Goal: Task Accomplishment & Management: Manage account settings

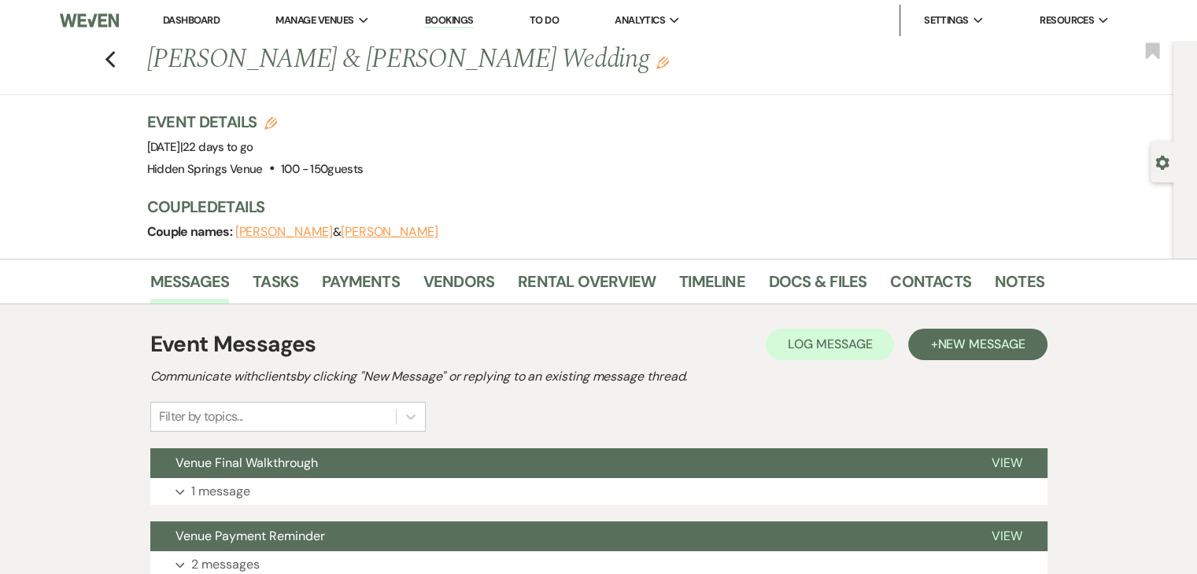
click at [193, 17] on link "Dashboard" at bounding box center [191, 19] width 57 height 13
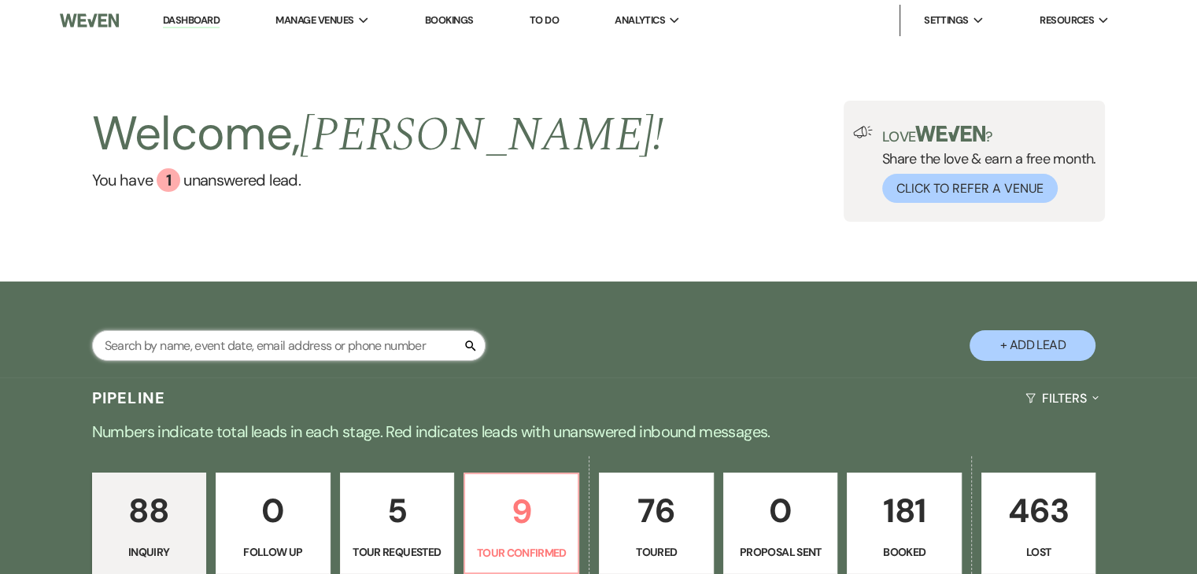
click at [371, 340] on input "text" at bounding box center [288, 346] width 393 height 31
type input "[PERSON_NAME]"
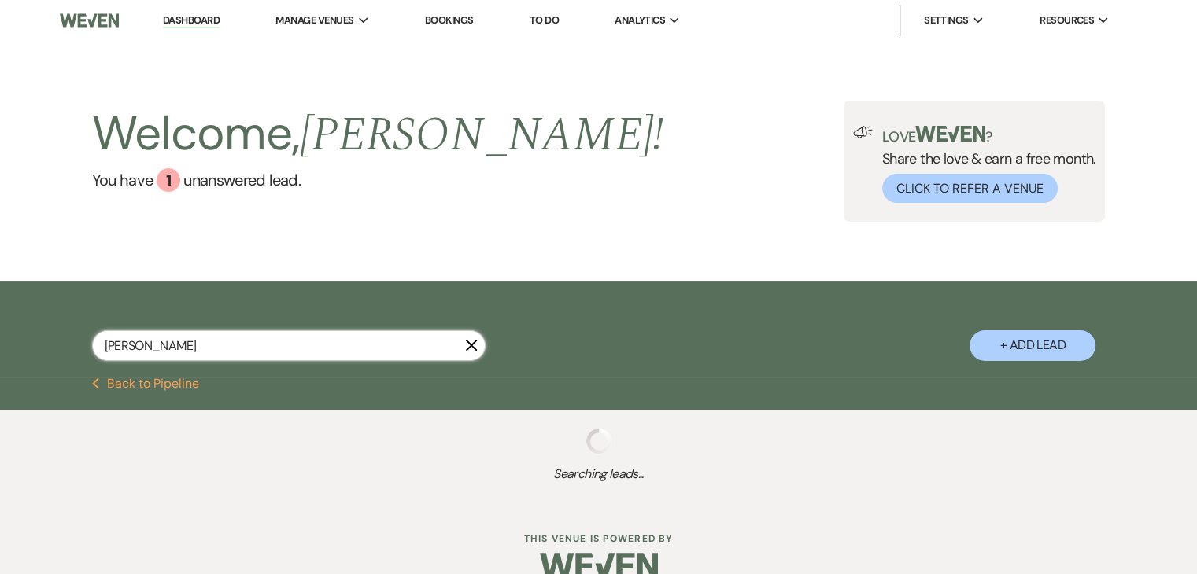
select select "8"
select select "5"
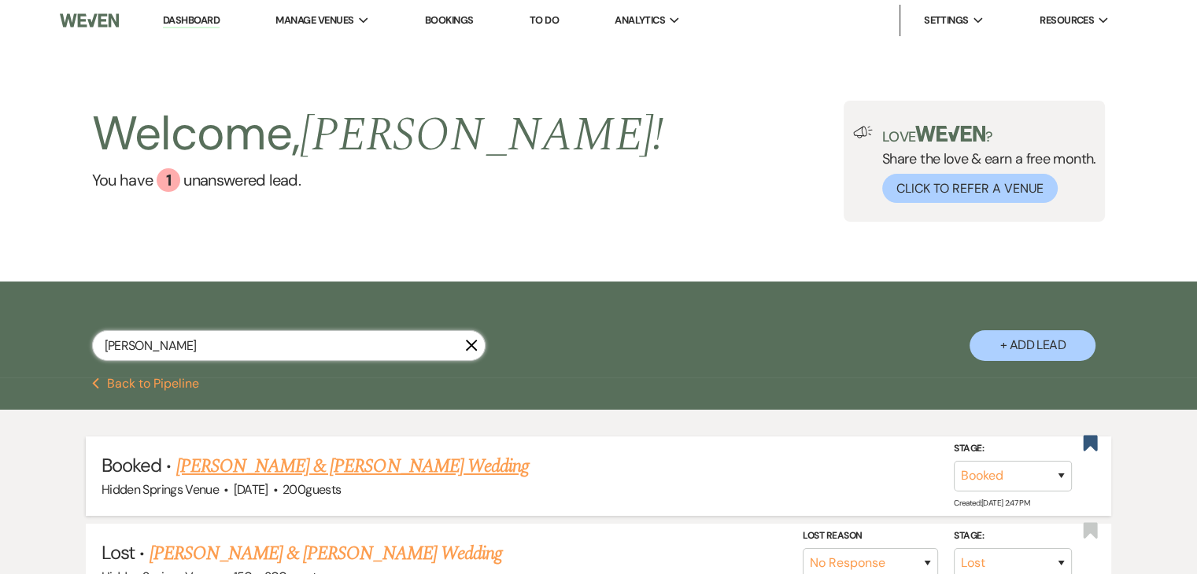
type input "[PERSON_NAME]"
click at [427, 474] on link "[PERSON_NAME] & [PERSON_NAME] Wedding" at bounding box center [352, 466] width 353 height 28
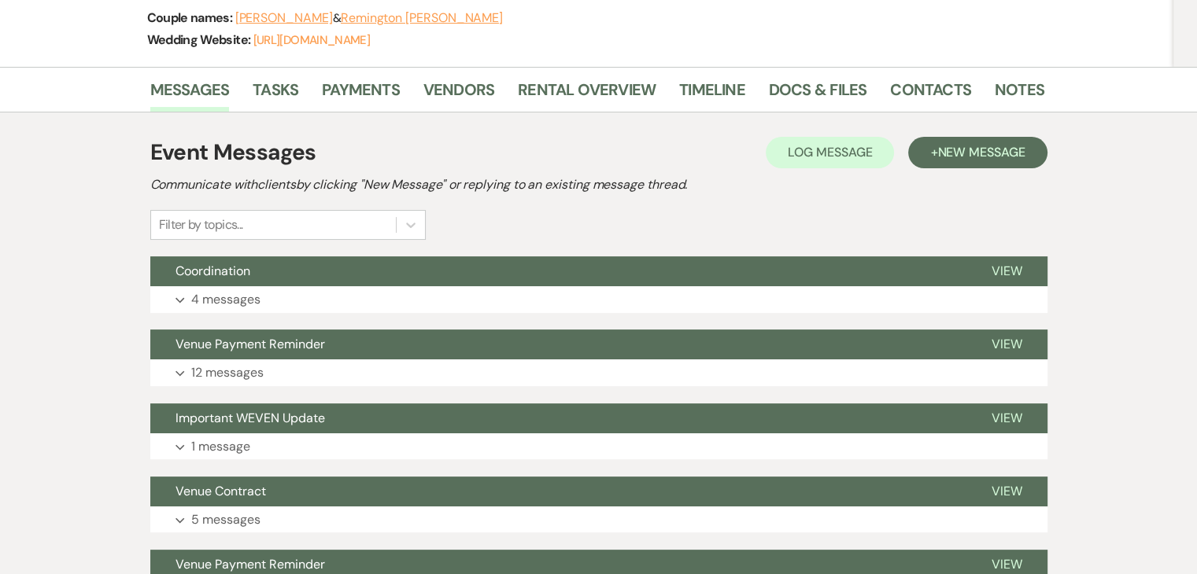
scroll to position [246, 0]
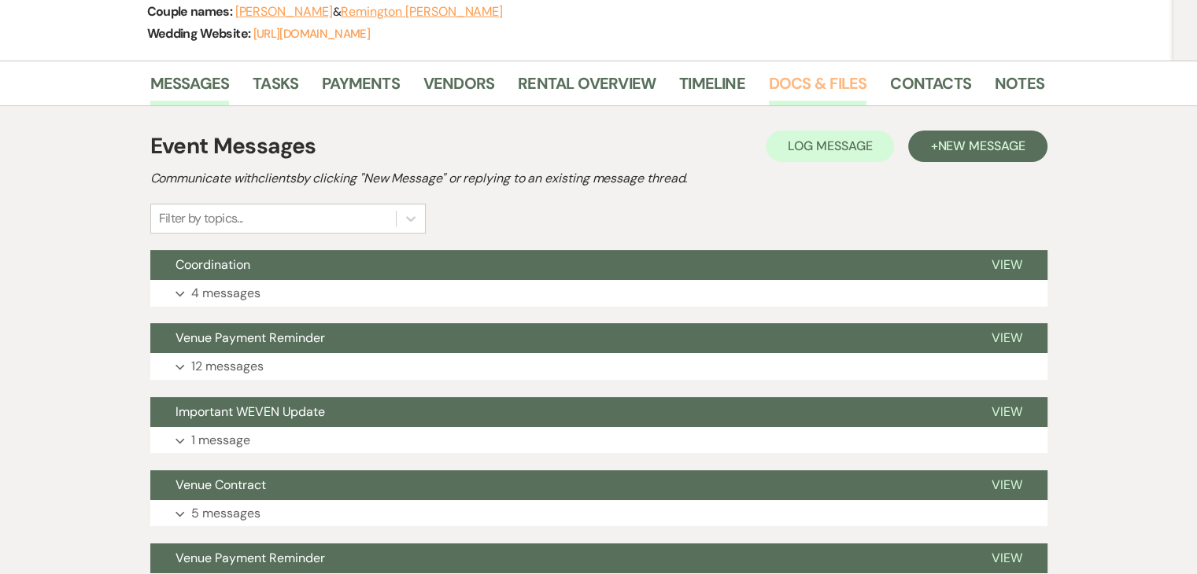
click at [799, 94] on link "Docs & Files" at bounding box center [818, 88] width 98 height 35
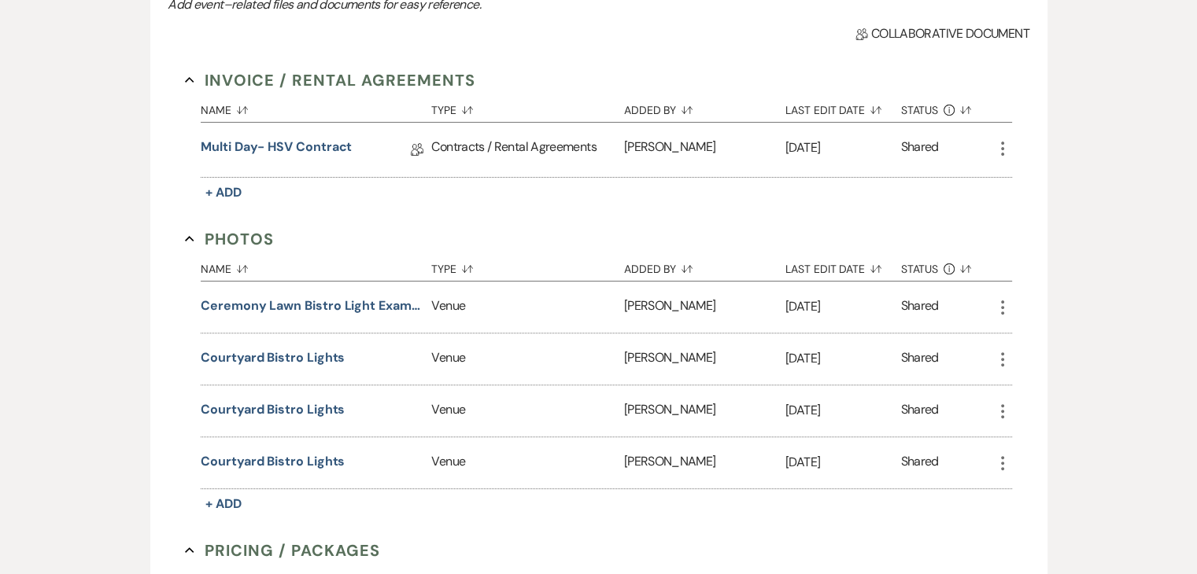
scroll to position [438, 0]
click at [311, 142] on link "Multi Day- HSV Contract" at bounding box center [276, 151] width 151 height 24
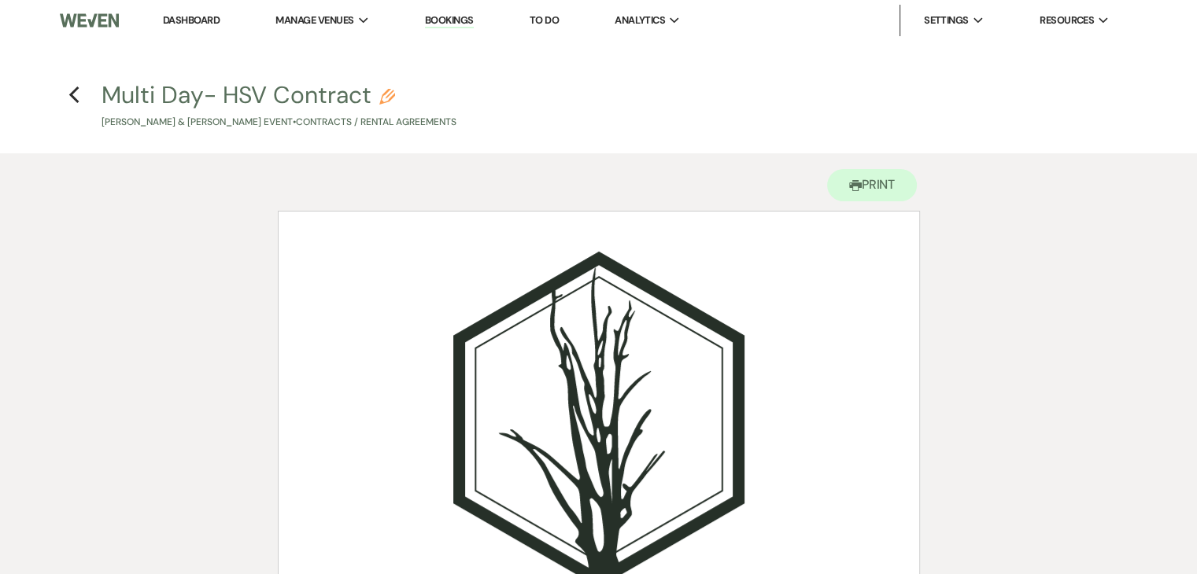
click at [211, 20] on link "Dashboard" at bounding box center [191, 19] width 57 height 13
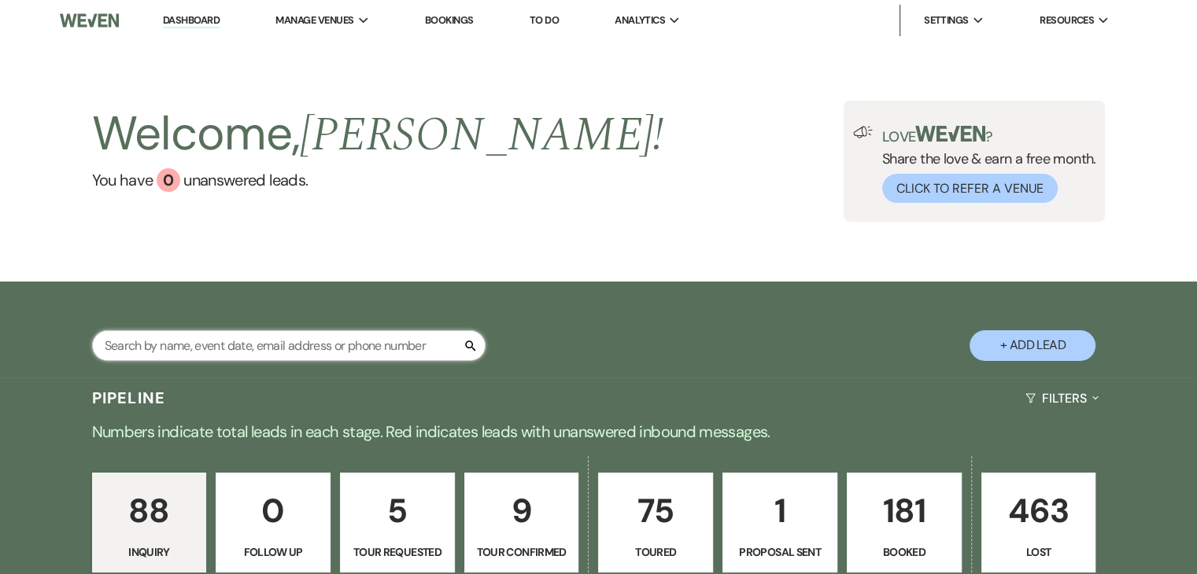
click at [323, 353] on input "text" at bounding box center [288, 346] width 393 height 31
type input "[PERSON_NAME]"
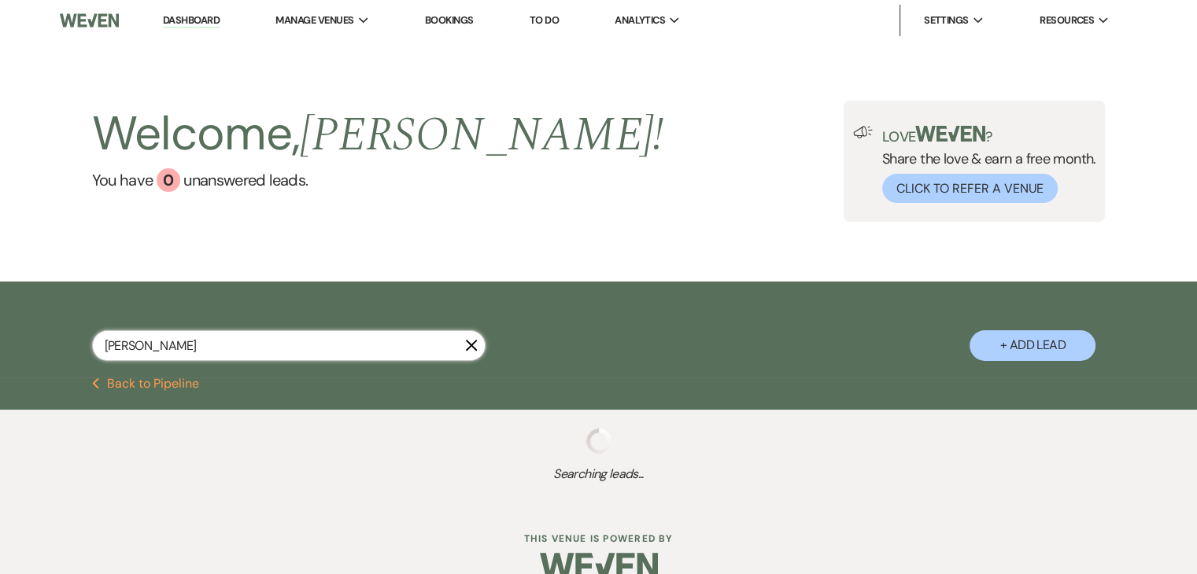
select select "8"
select select "5"
select select "8"
select select "6"
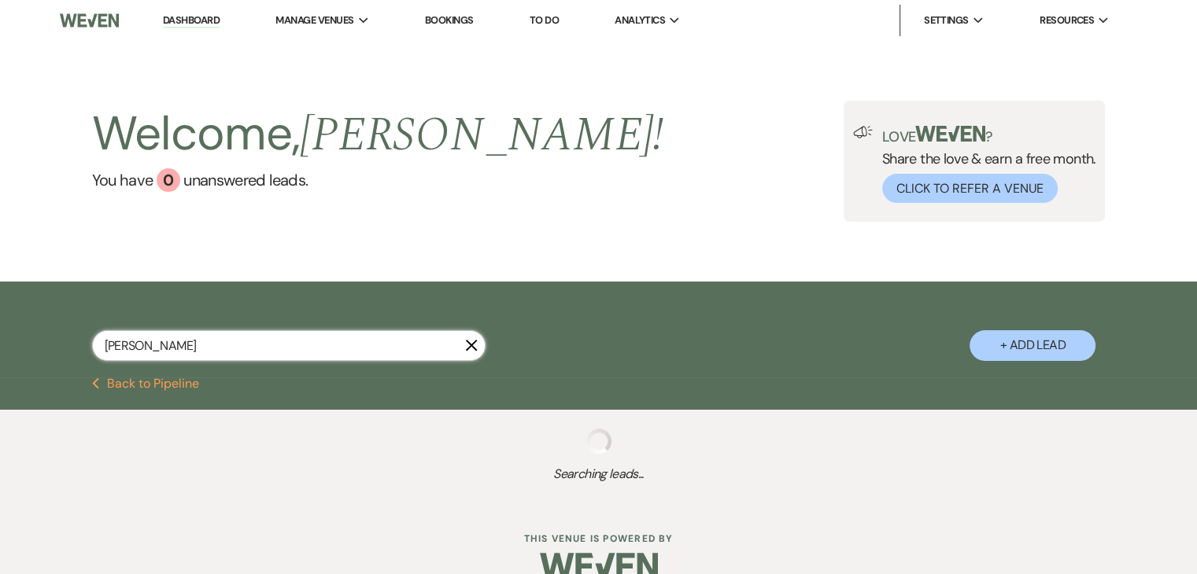
select select "5"
select select "8"
select select "5"
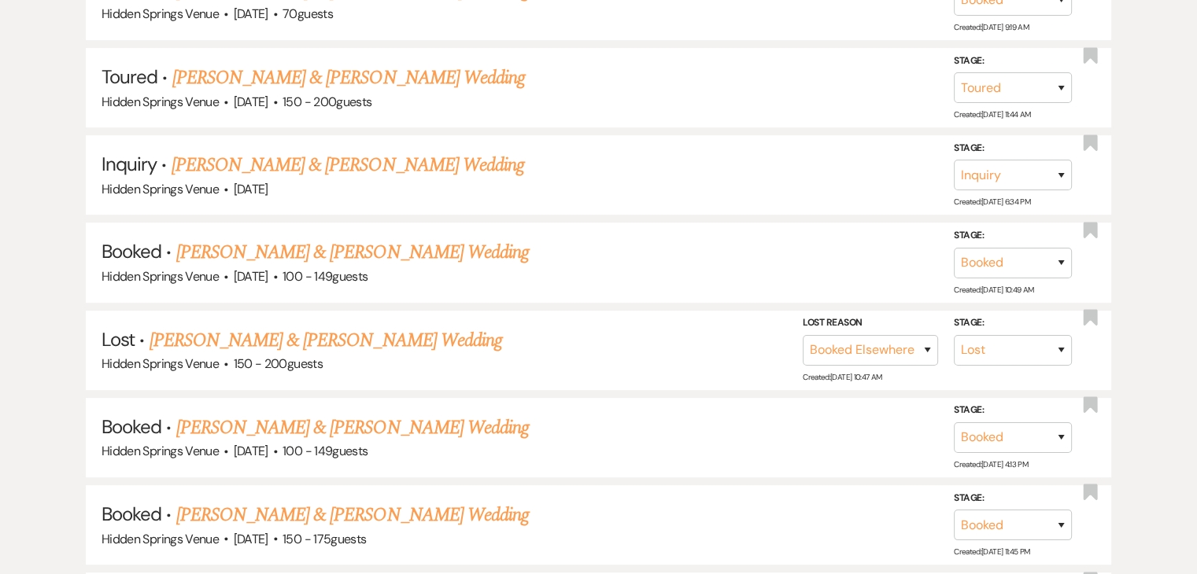
scroll to position [574, 0]
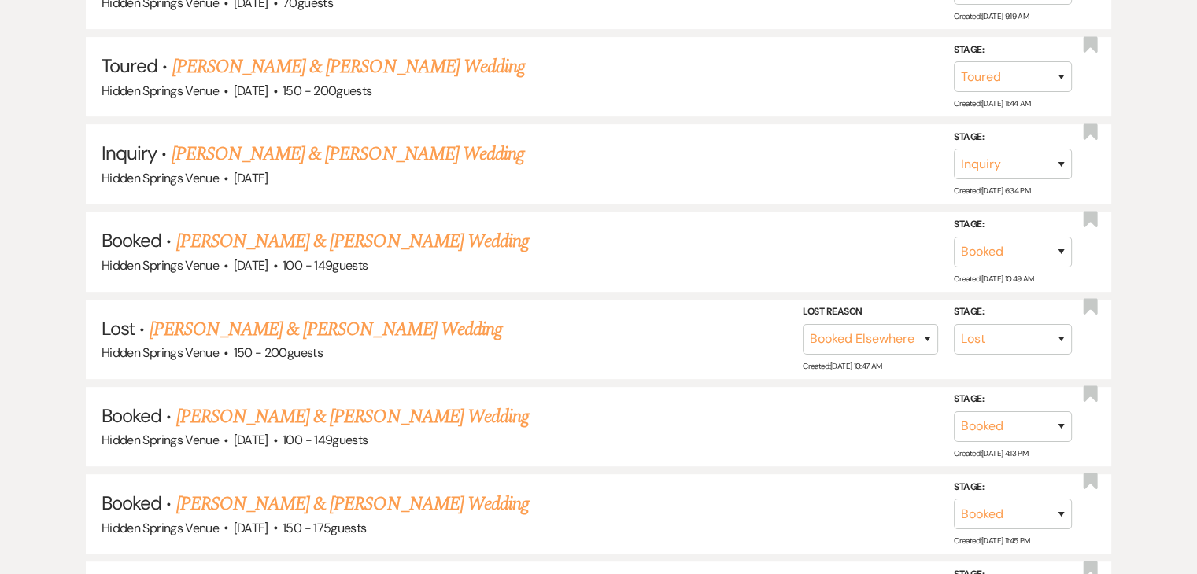
type input "[PERSON_NAME]"
click at [340, 403] on link "[PERSON_NAME] & [PERSON_NAME] Wedding" at bounding box center [352, 417] width 353 height 28
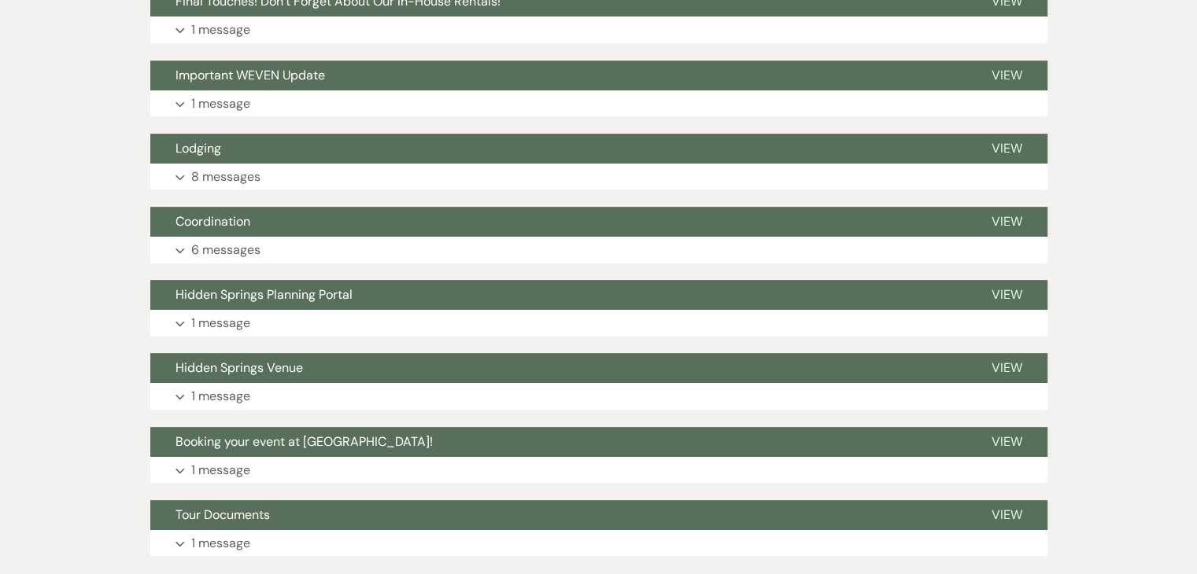
scroll to position [537, 0]
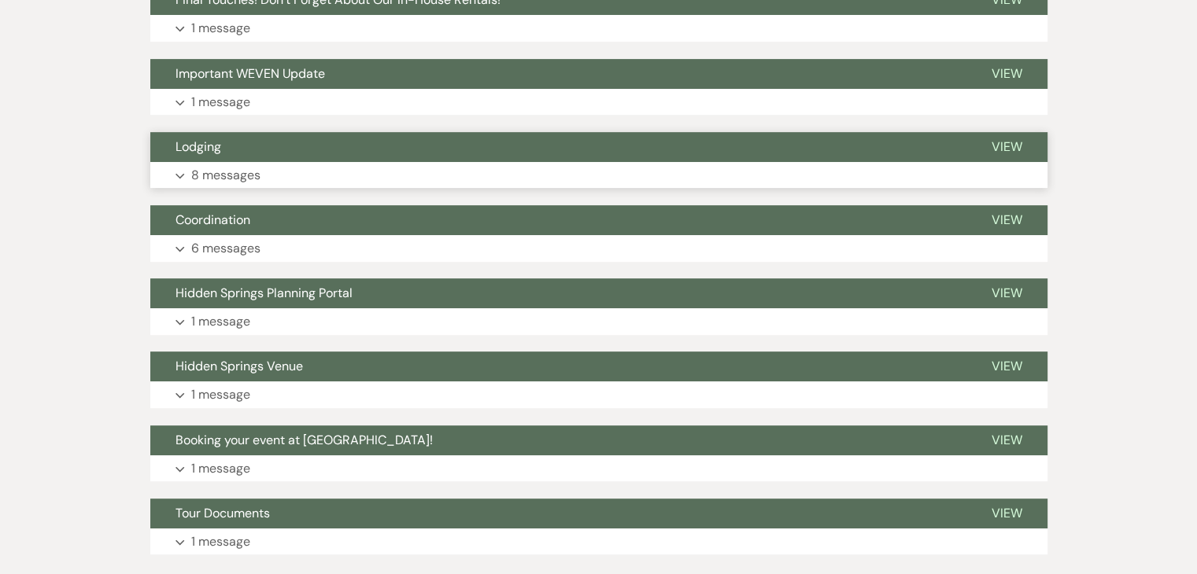
click at [602, 172] on button "Expand 8 messages" at bounding box center [598, 175] width 897 height 27
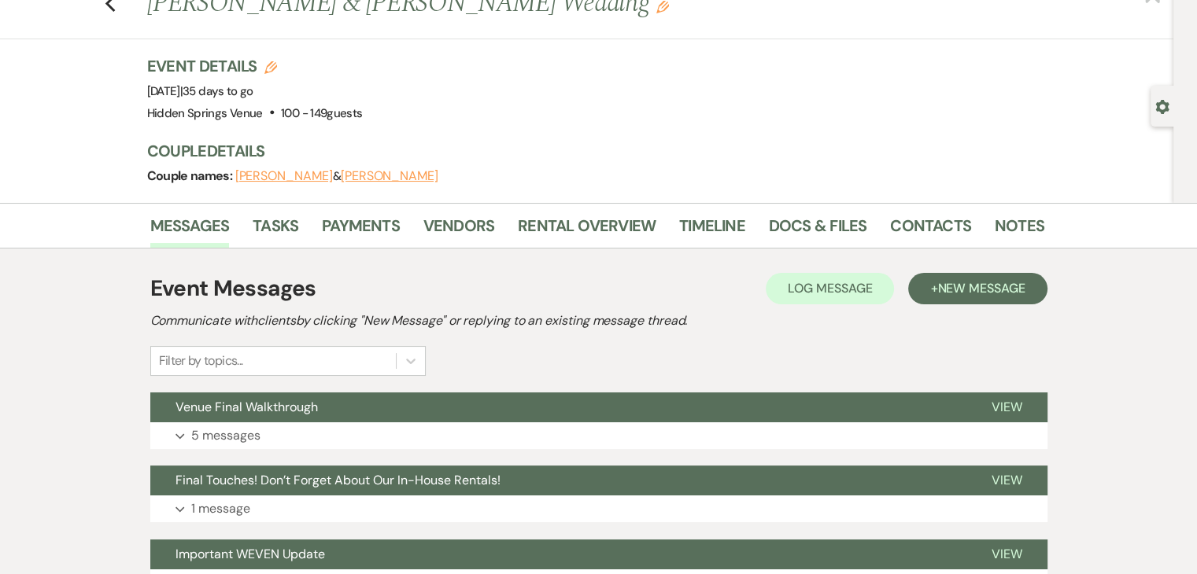
scroll to position [55, 0]
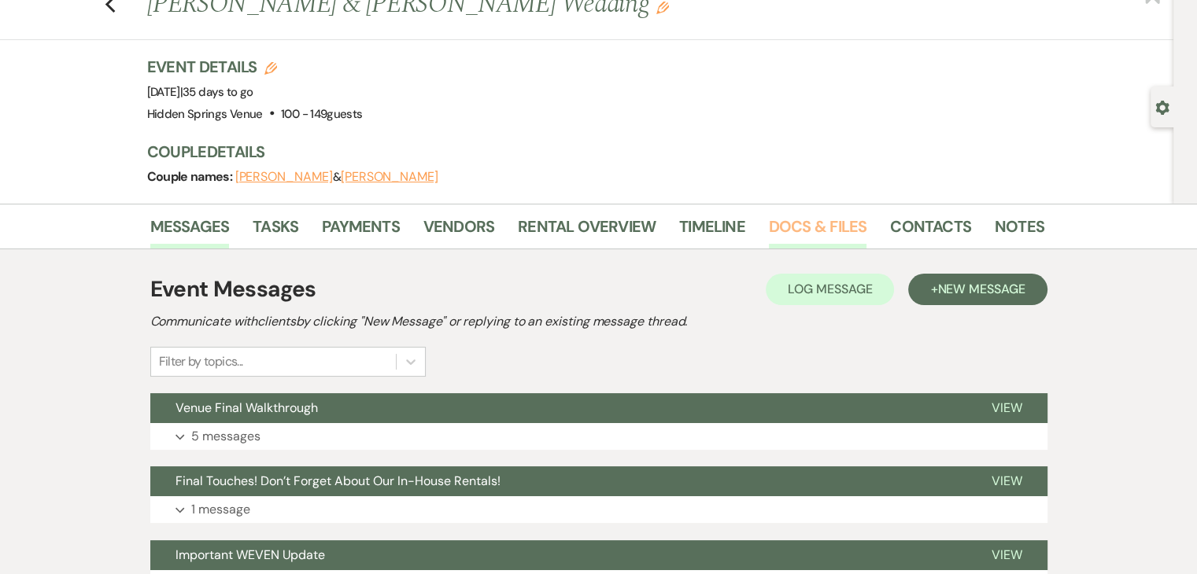
click at [828, 218] on link "Docs & Files" at bounding box center [818, 231] width 98 height 35
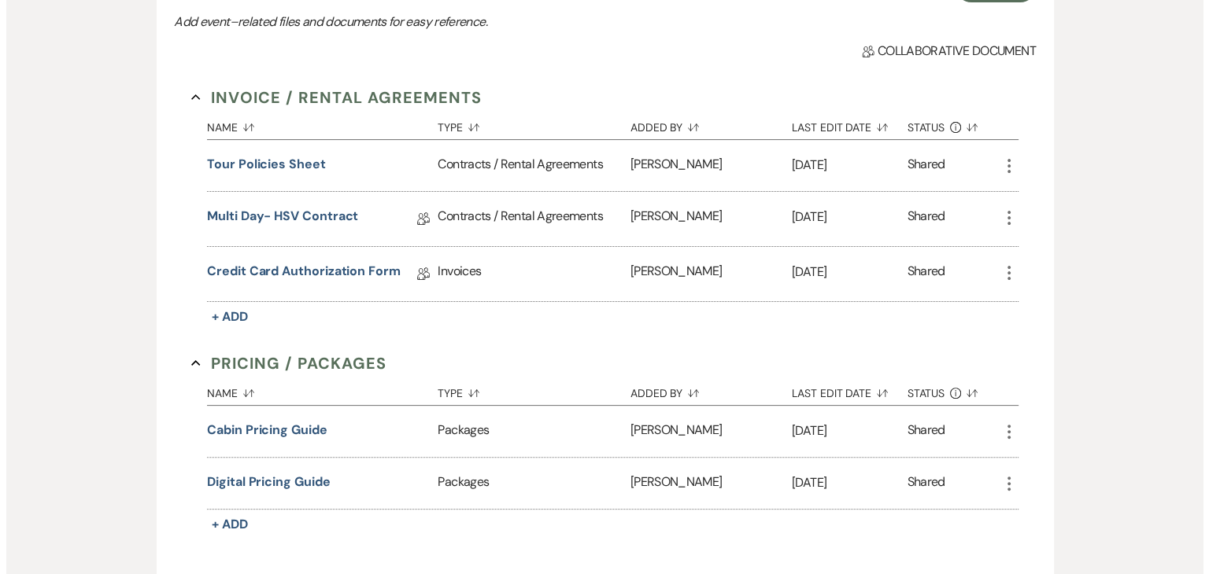
scroll to position [375, 0]
click at [285, 430] on button "Cabin Pricing Guide" at bounding box center [261, 430] width 120 height 19
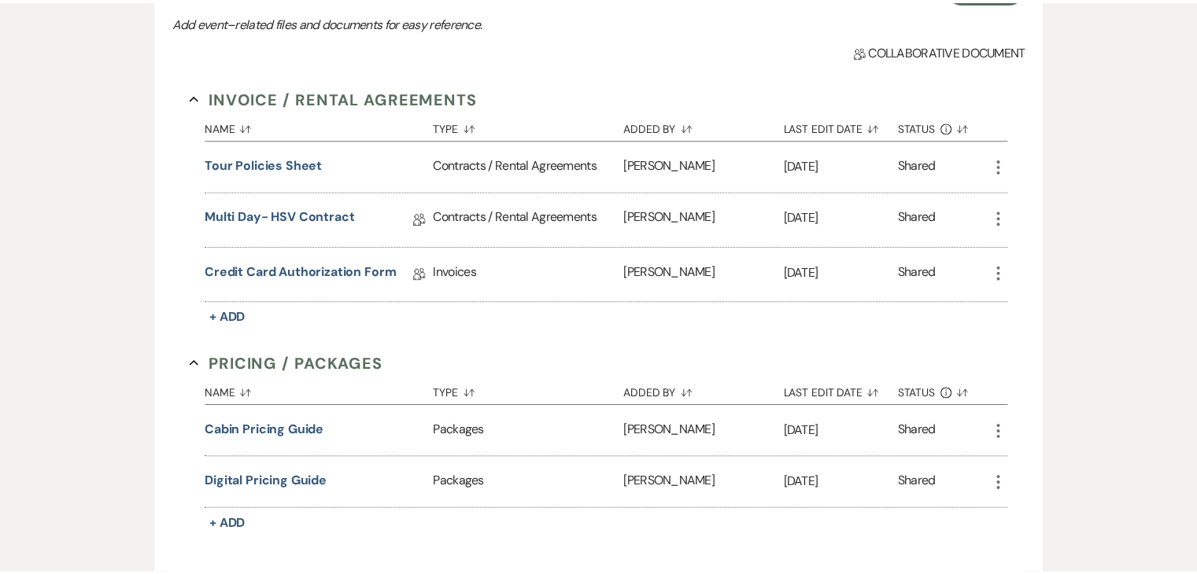
scroll to position [574, 0]
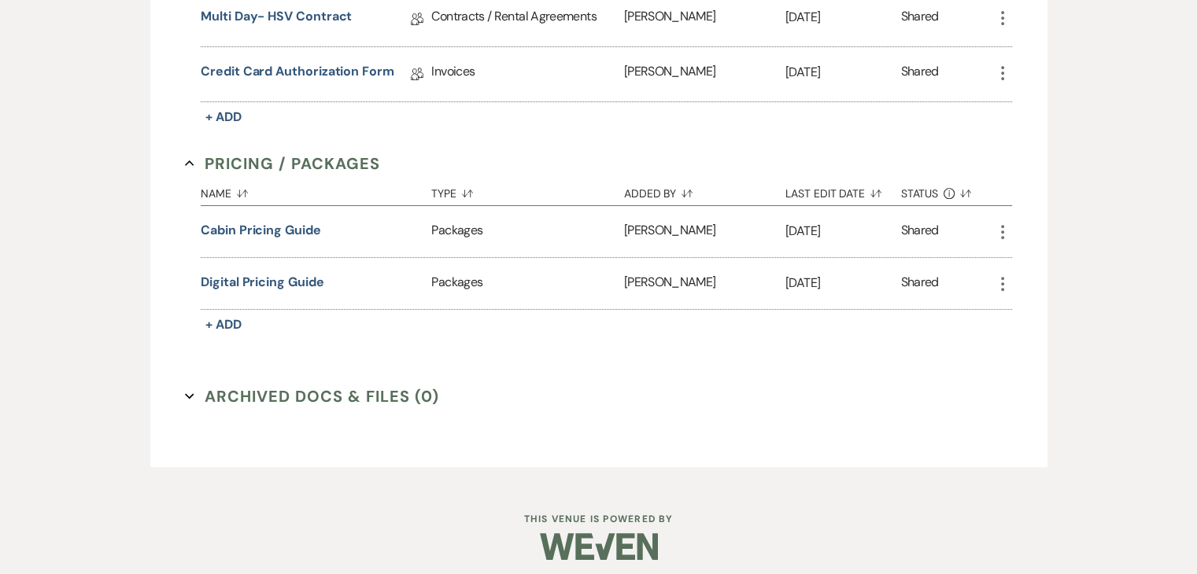
select select "8"
select select "5"
select select "8"
select select "6"
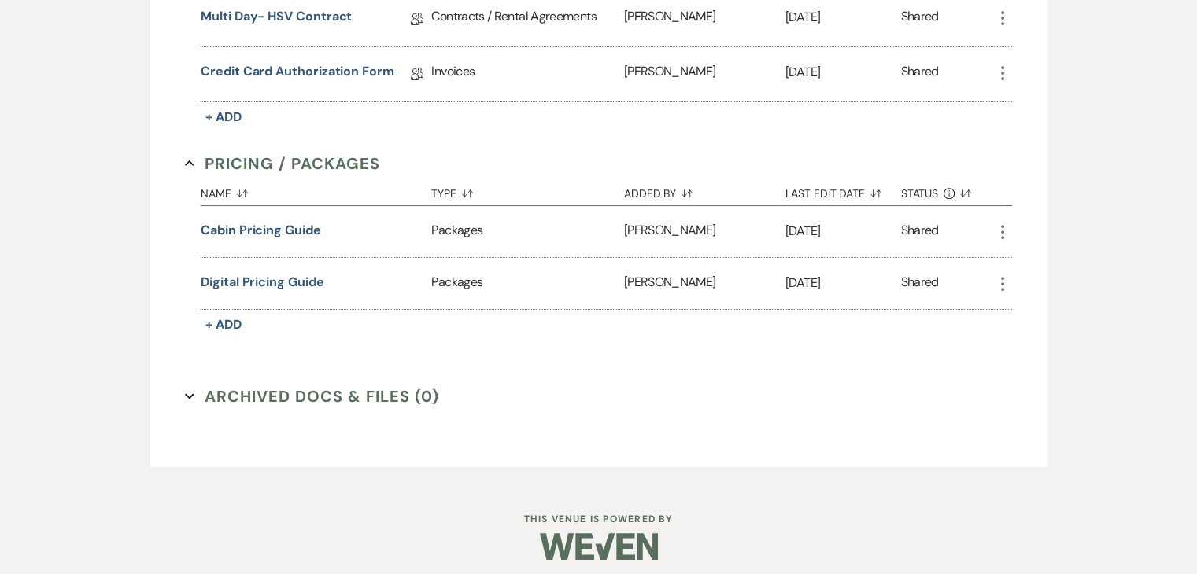
select select "5"
select select "8"
select select "5"
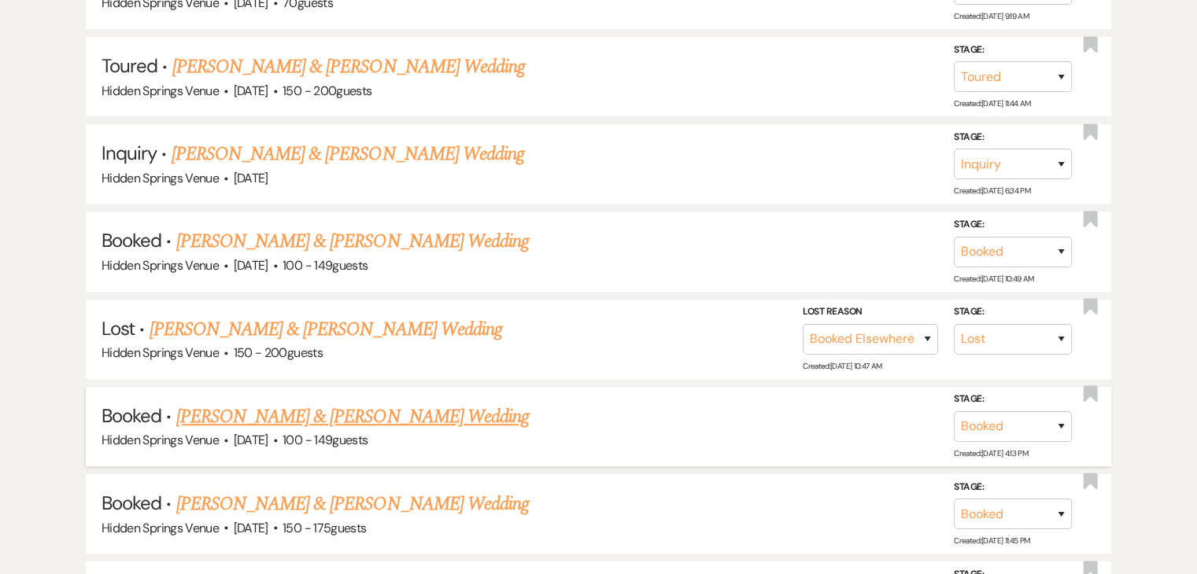
click at [359, 411] on link "[PERSON_NAME] & [PERSON_NAME] Wedding" at bounding box center [352, 417] width 353 height 28
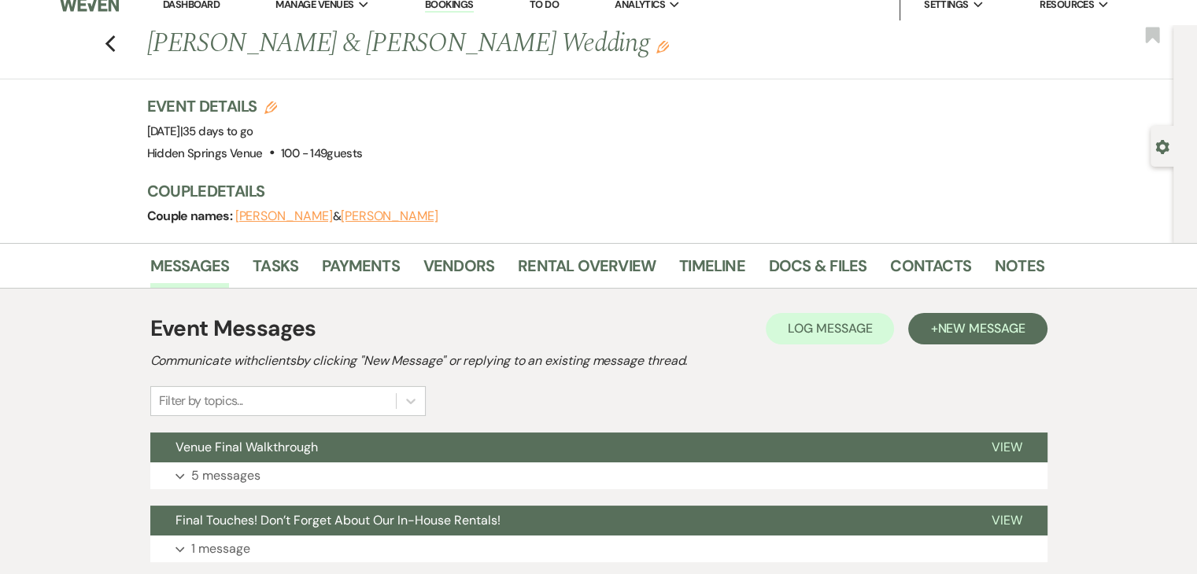
scroll to position [9, 0]
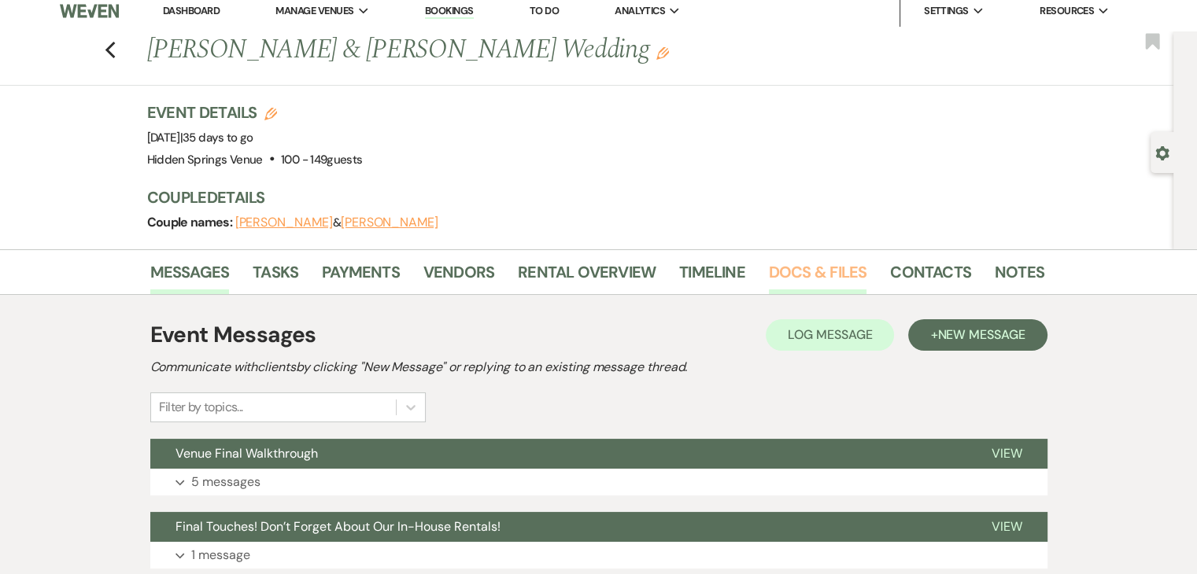
click at [840, 272] on link "Docs & Files" at bounding box center [818, 277] width 98 height 35
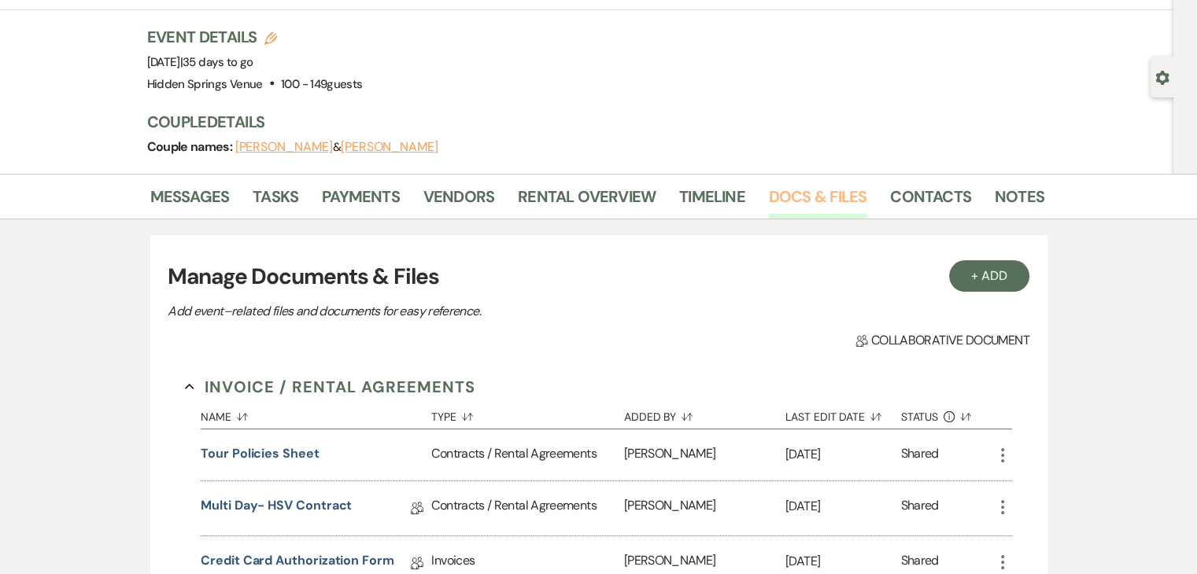
scroll to position [80, 0]
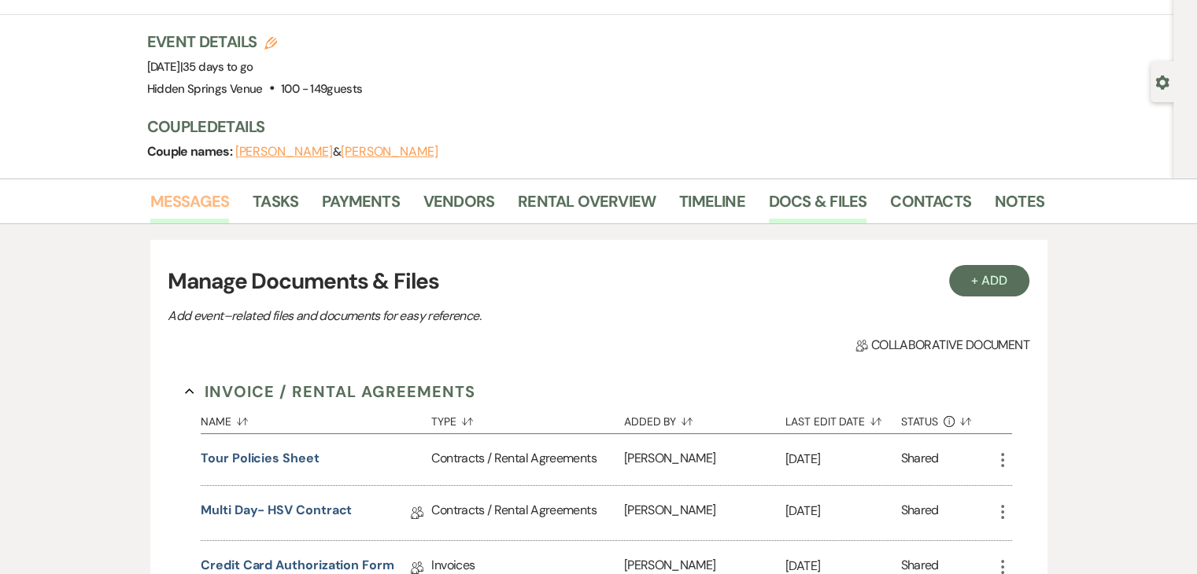
click at [167, 201] on link "Messages" at bounding box center [189, 206] width 79 height 35
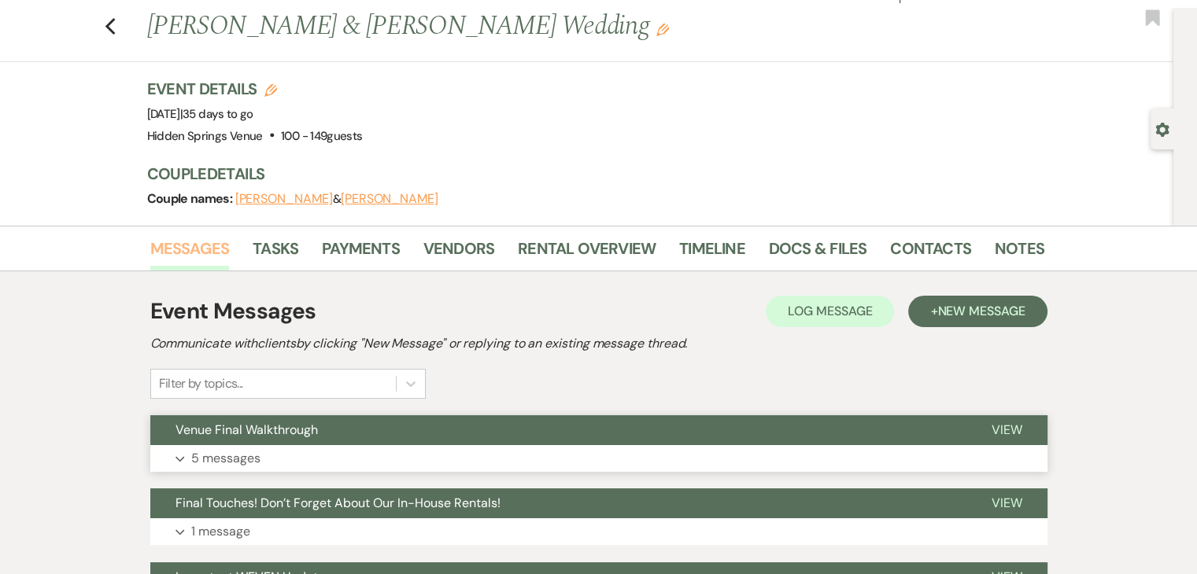
scroll to position [35, 0]
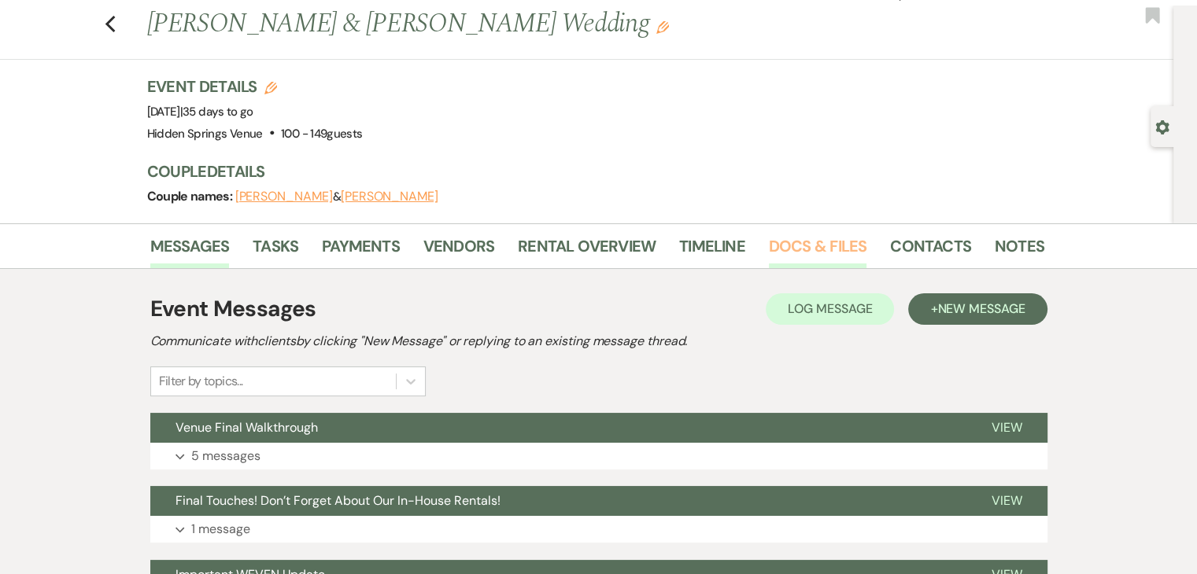
click at [812, 240] on link "Docs & Files" at bounding box center [818, 251] width 98 height 35
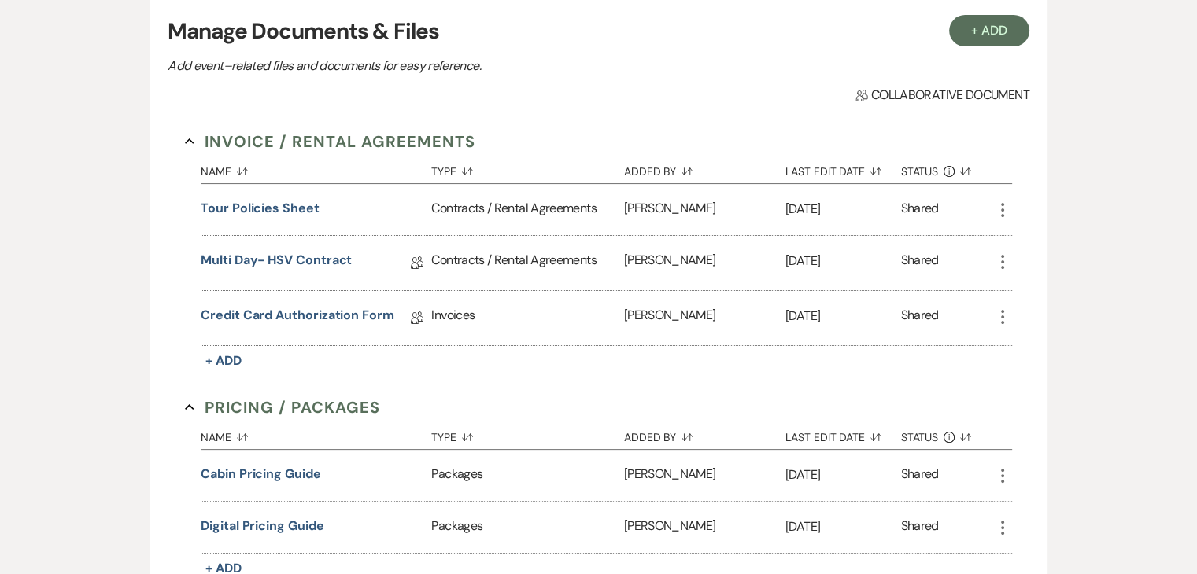
scroll to position [331, 0]
drag, startPoint x: 289, startPoint y: 246, endPoint x: 293, endPoint y: 253, distance: 8.1
click at [293, 253] on div "Multi Day- HSV Contract Collab Doc" at bounding box center [316, 262] width 231 height 54
click at [293, 253] on link "Multi Day- HSV Contract" at bounding box center [276, 262] width 151 height 24
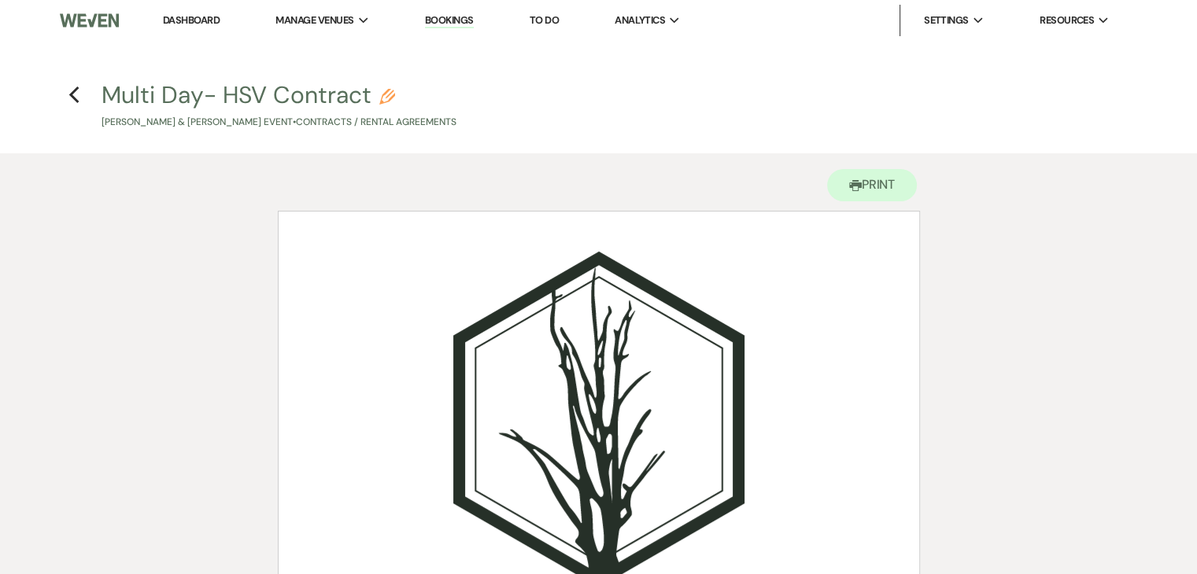
click at [183, 16] on link "Dashboard" at bounding box center [191, 19] width 57 height 13
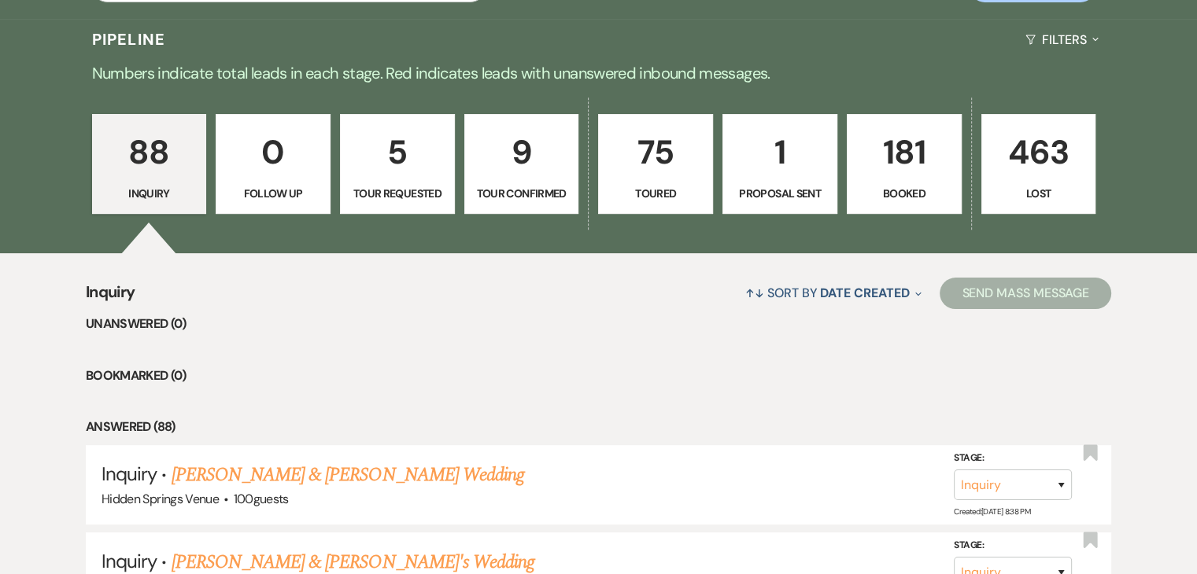
scroll to position [359, 0]
click at [824, 134] on p "1" at bounding box center [780, 152] width 94 height 53
select select "6"
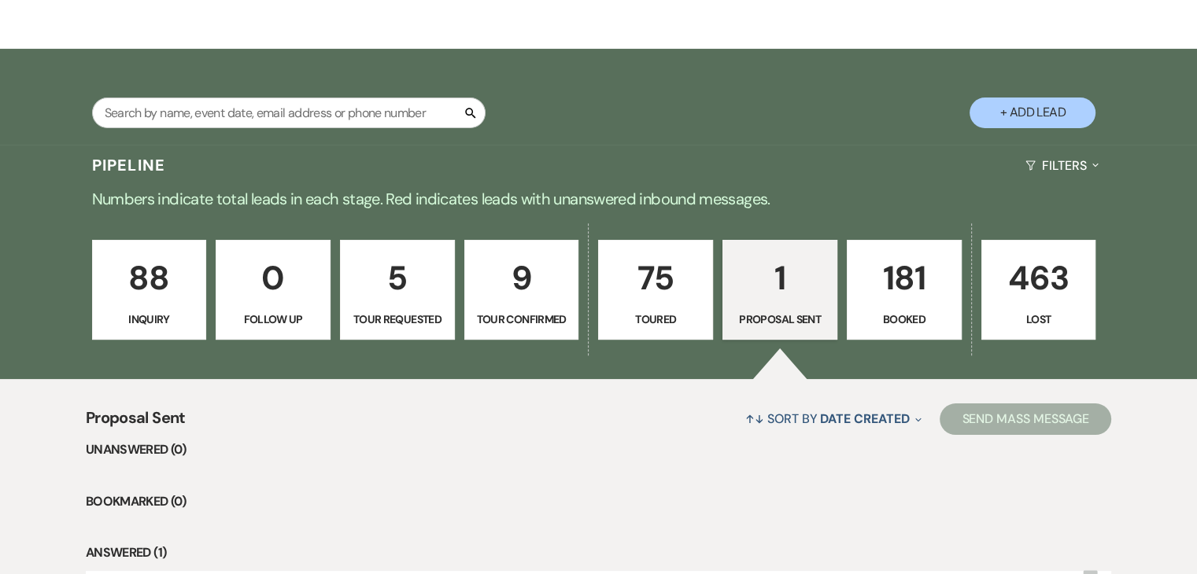
scroll to position [236, 0]
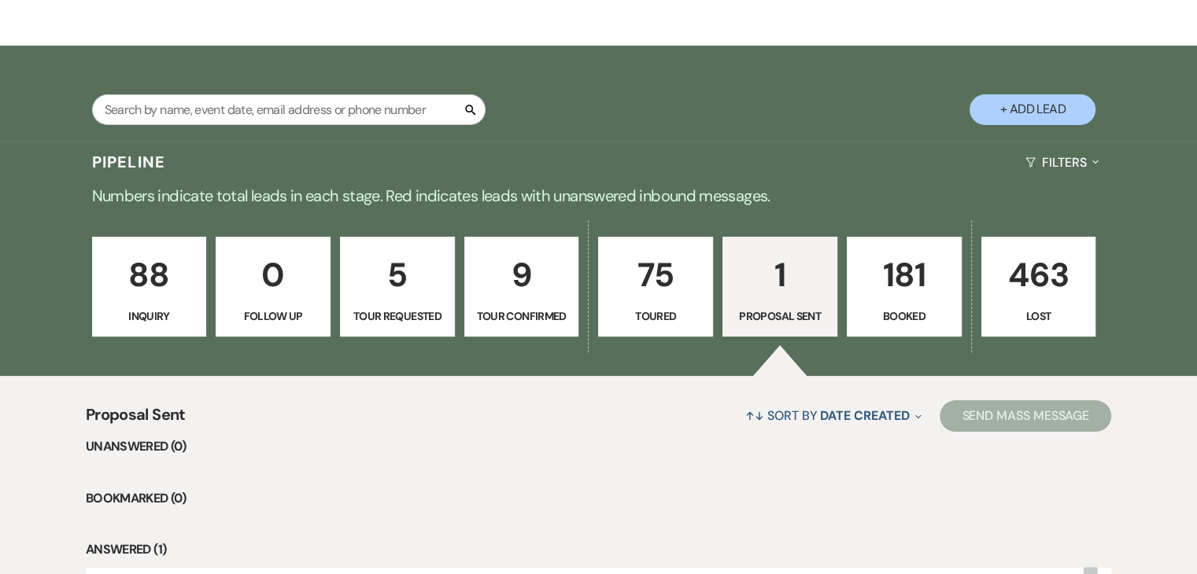
click at [183, 308] on p "Inquiry" at bounding box center [149, 316] width 94 height 17
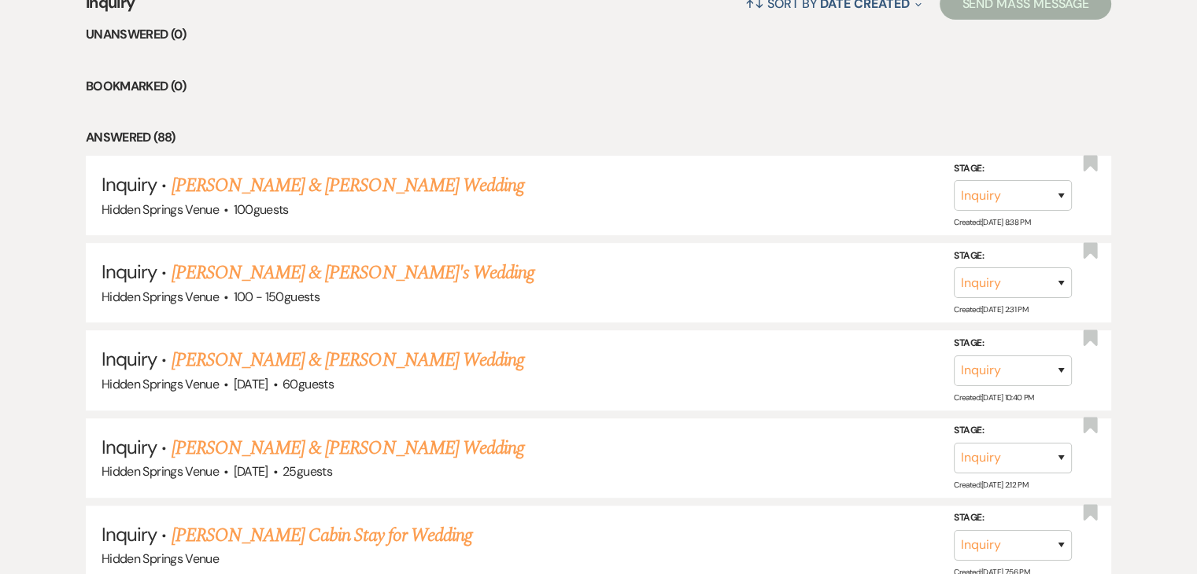
scroll to position [651, 0]
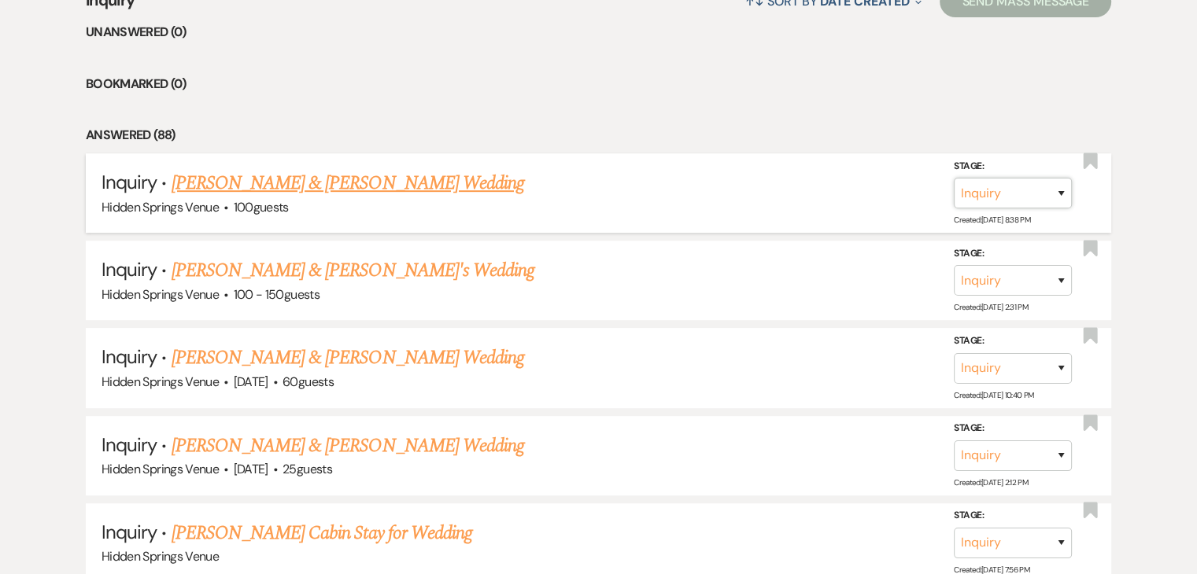
click at [1052, 187] on select "Inquiry Follow Up Tour Requested Tour Confirmed Toured Proposal Sent Booked Lost" at bounding box center [1013, 193] width 118 height 31
select select "5"
click at [954, 178] on select "Inquiry Follow Up Tour Requested Tour Confirmed Toured Proposal Sent Booked Lost" at bounding box center [1013, 193] width 118 height 31
click at [1026, 205] on button "Save" at bounding box center [1040, 192] width 79 height 31
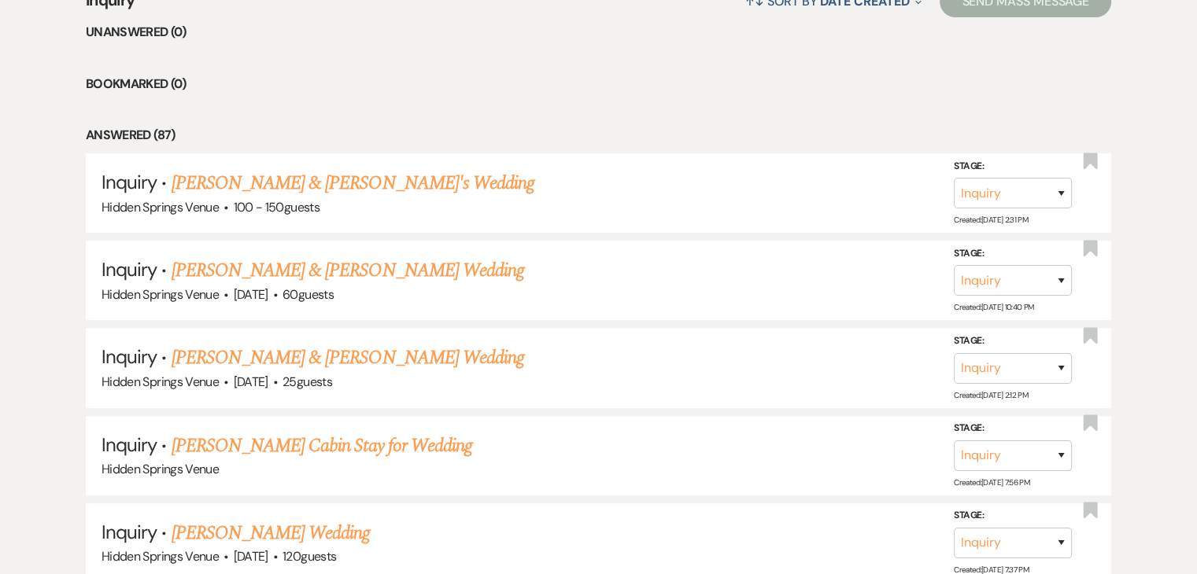
click at [406, 434] on link "[PERSON_NAME] Cabin Stay for Wedding" at bounding box center [322, 446] width 301 height 28
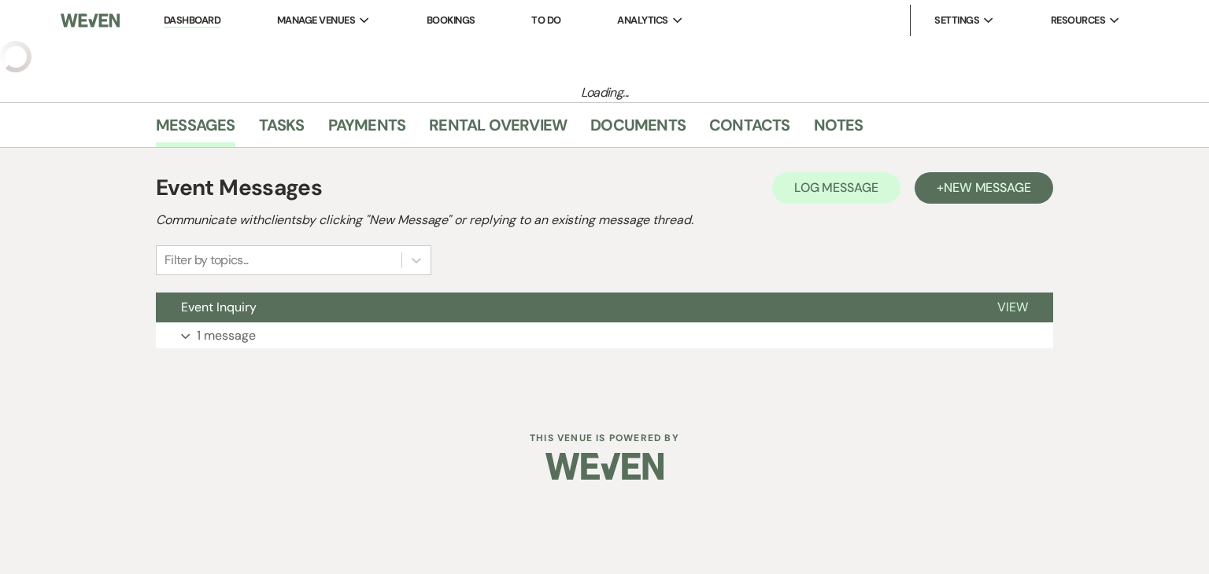
select select "5"
select select "13"
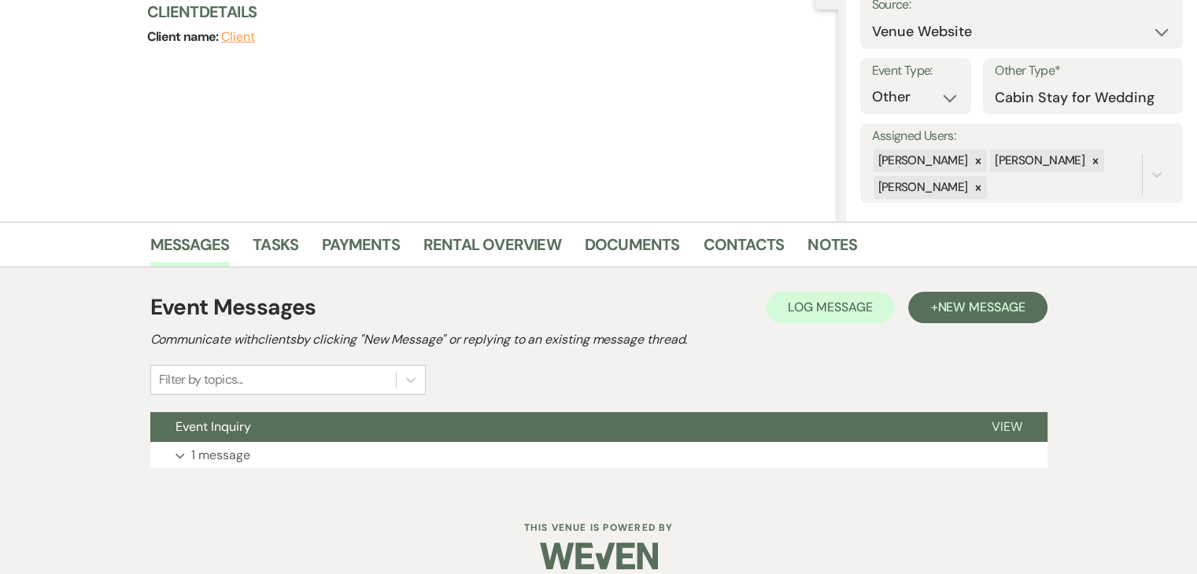
scroll to position [172, 0]
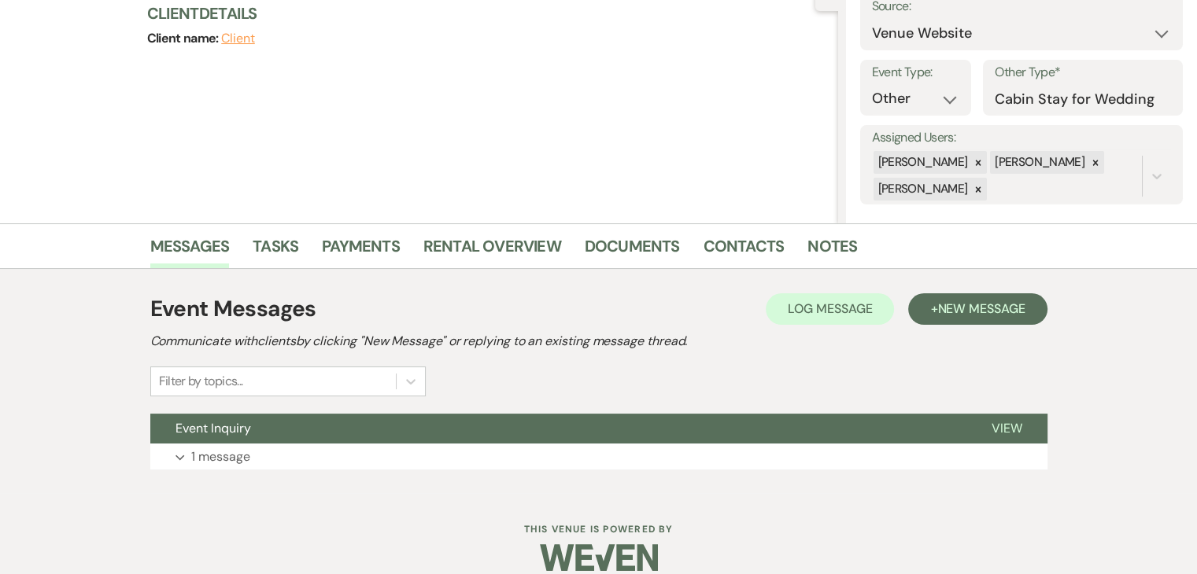
click at [422, 467] on button "Expand 1 message" at bounding box center [598, 457] width 897 height 27
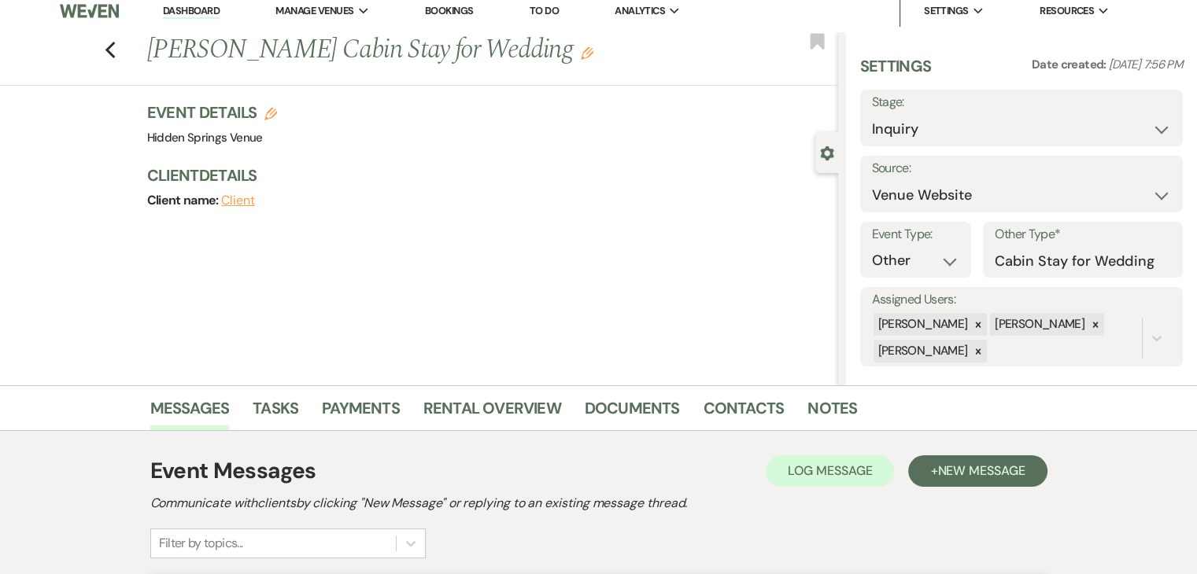
scroll to position [9, 0]
click at [819, 45] on use "button" at bounding box center [817, 42] width 14 height 16
click at [184, 12] on link "Dashboard" at bounding box center [191, 12] width 57 height 15
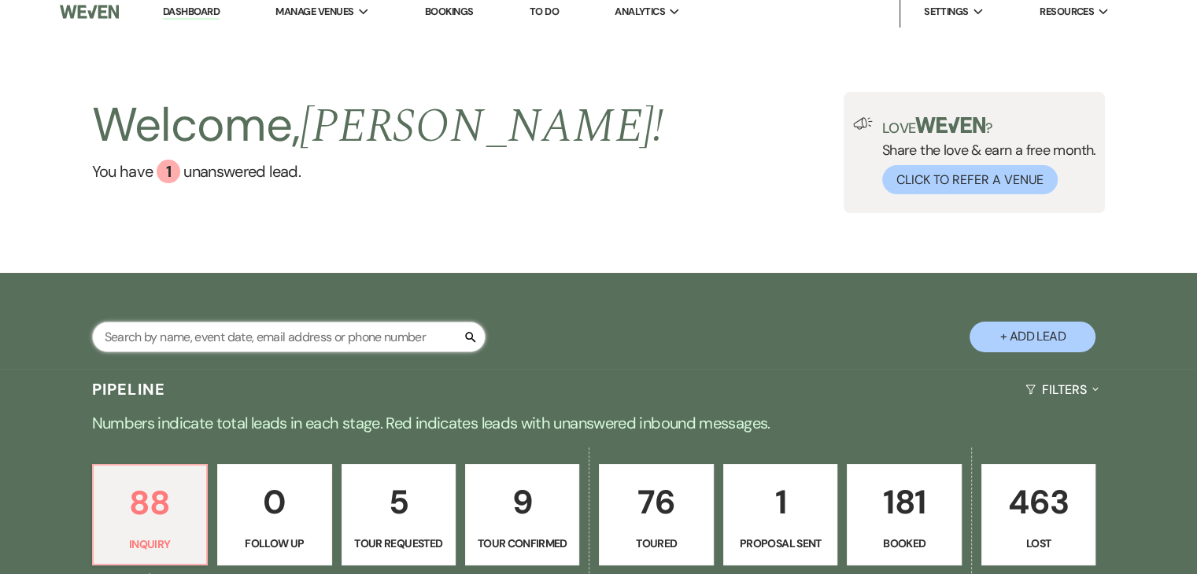
click at [288, 330] on input "text" at bounding box center [288, 337] width 393 height 31
type input "meg"
select select "5"
select select "8"
select select "11"
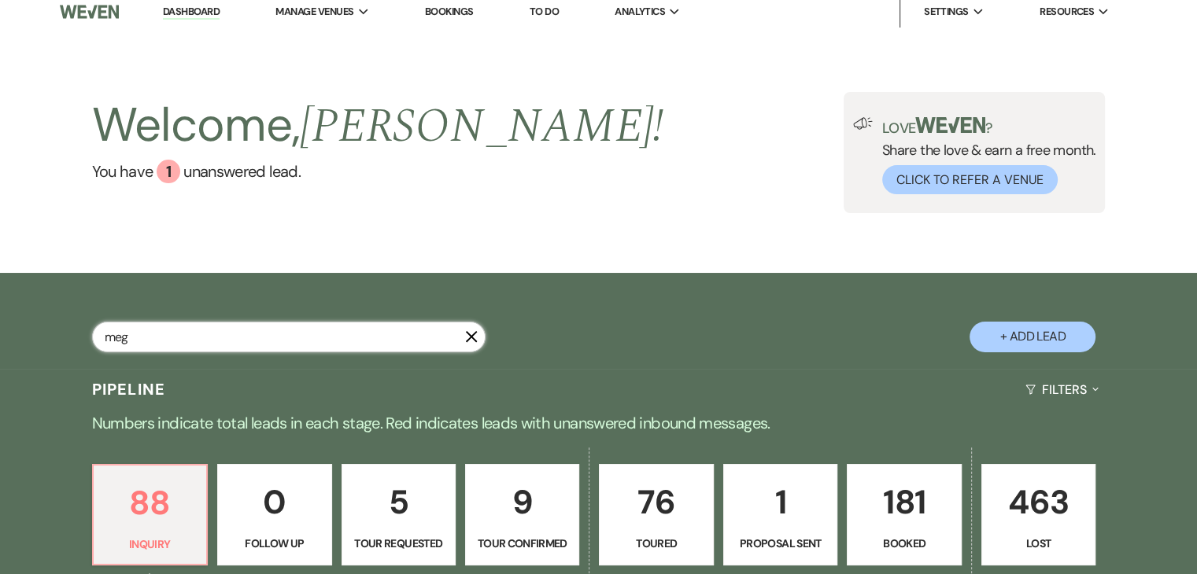
select select "8"
select select "5"
select select "8"
select select "5"
select select "8"
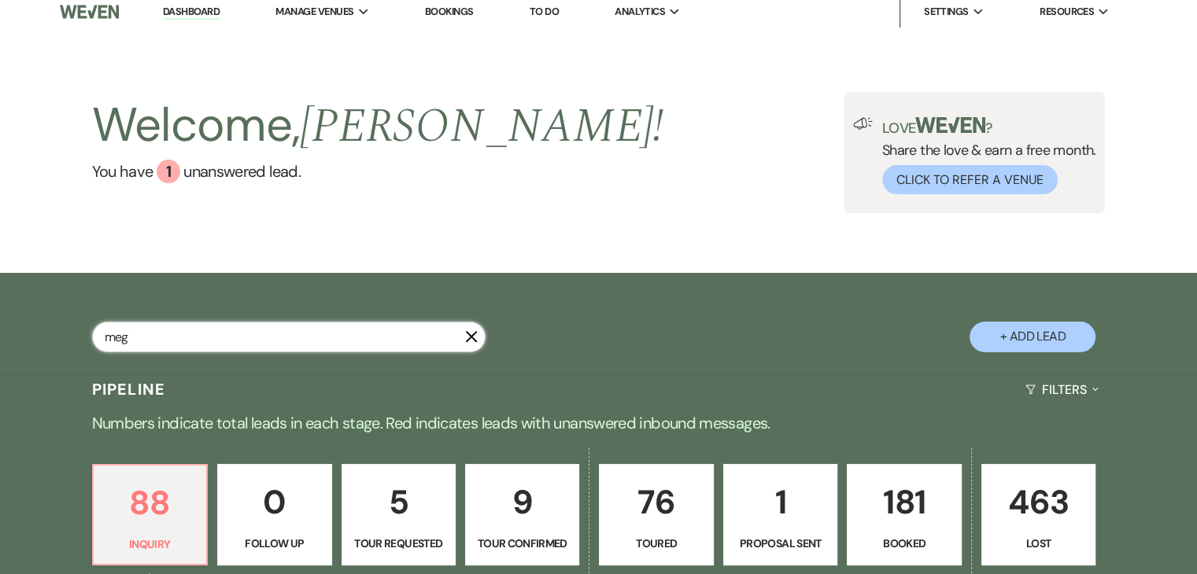
select select "5"
select select "8"
select select "6"
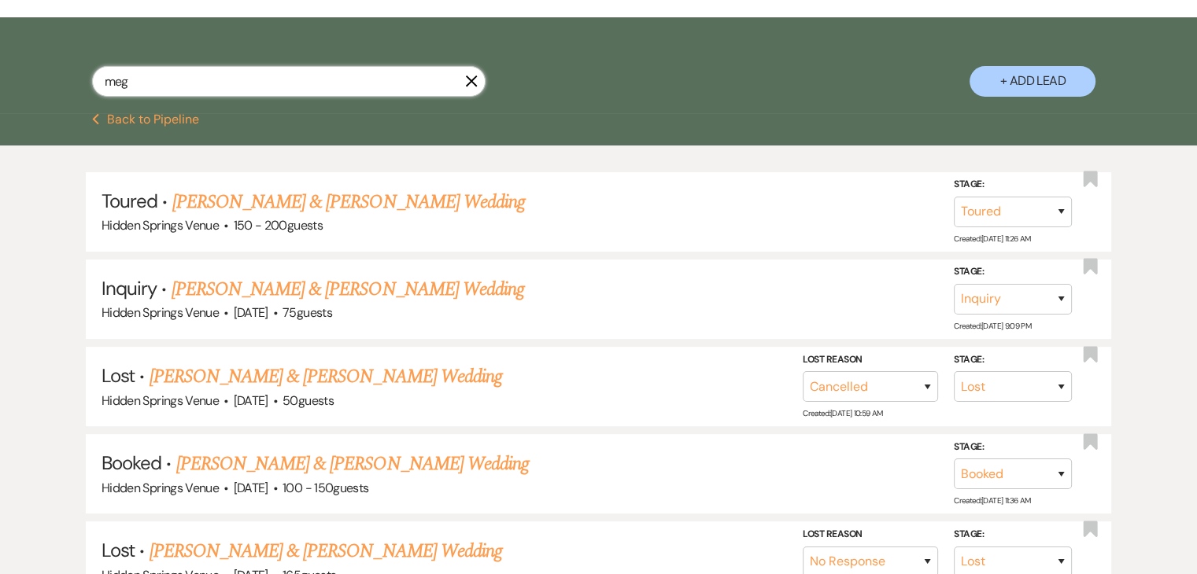
scroll to position [258, 0]
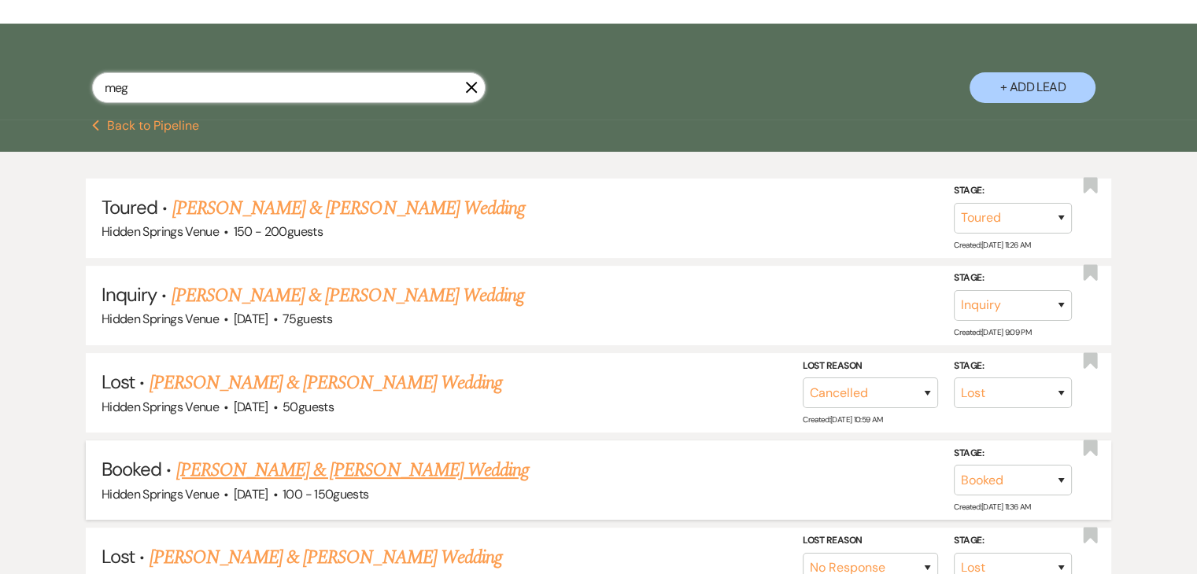
type input "meg"
click at [331, 467] on link "[PERSON_NAME] & [PERSON_NAME] Wedding" at bounding box center [352, 470] width 353 height 28
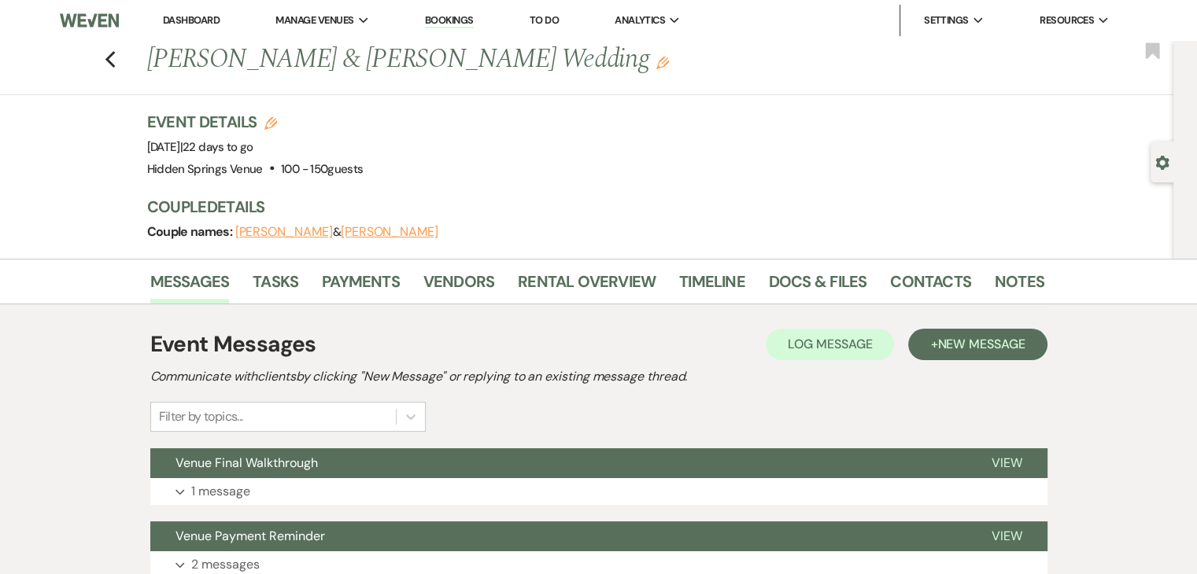
click at [787, 266] on li "Docs & Files" at bounding box center [829, 285] width 121 height 38
click at [800, 283] on link "Docs & Files" at bounding box center [818, 286] width 98 height 35
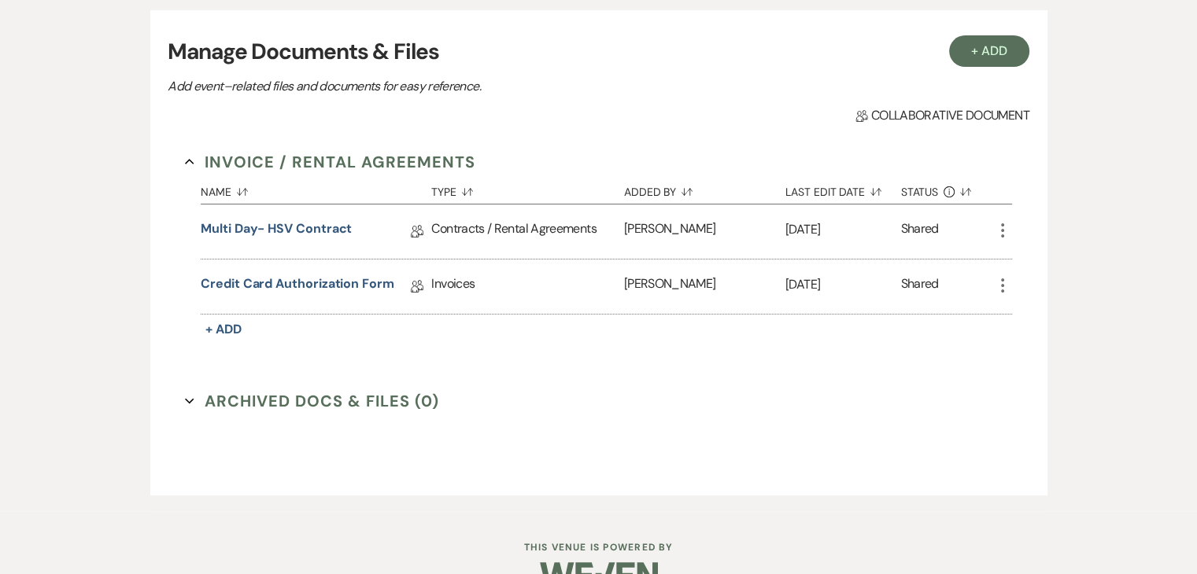
scroll to position [348, 0]
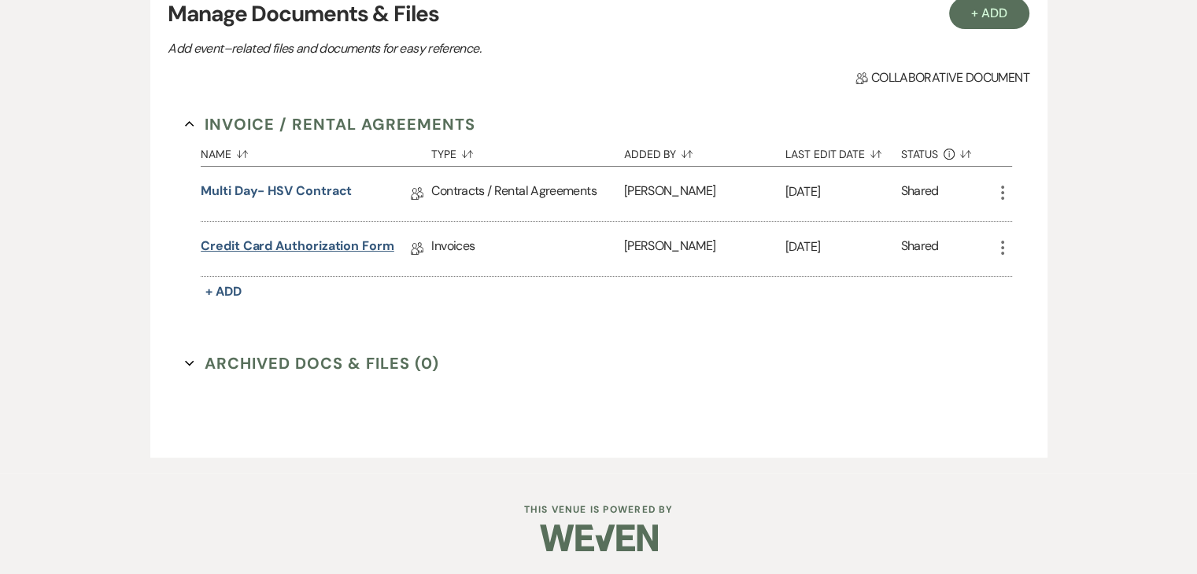
click at [343, 240] on link "Credit Card Authorization Form" at bounding box center [298, 249] width 194 height 24
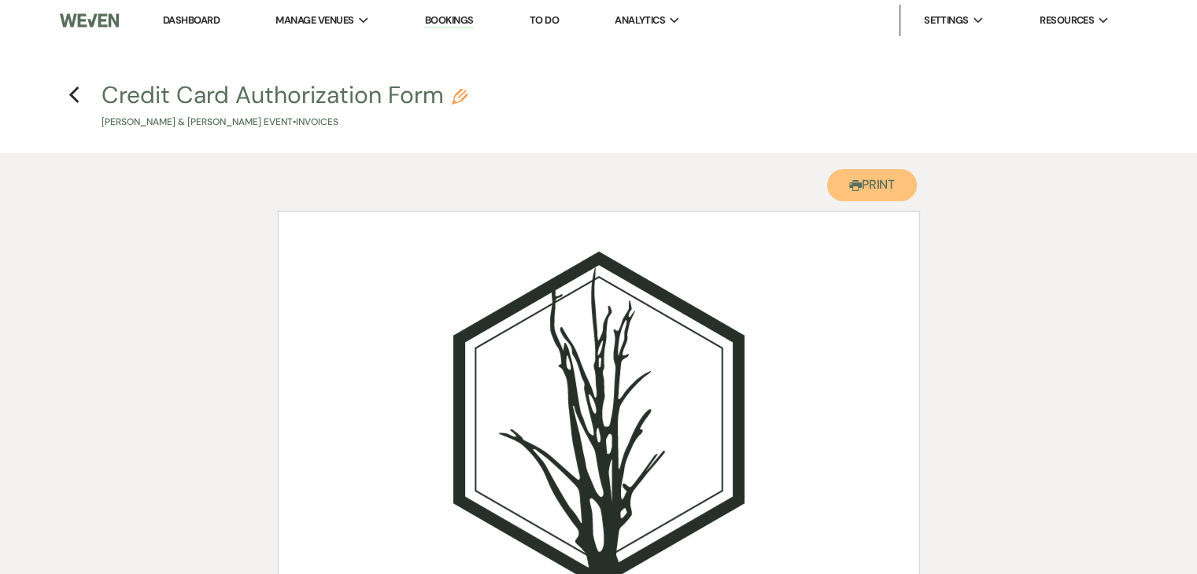
click at [859, 180] on button "Printer Print" at bounding box center [872, 185] width 90 height 32
click at [73, 93] on use "button" at bounding box center [73, 95] width 10 height 17
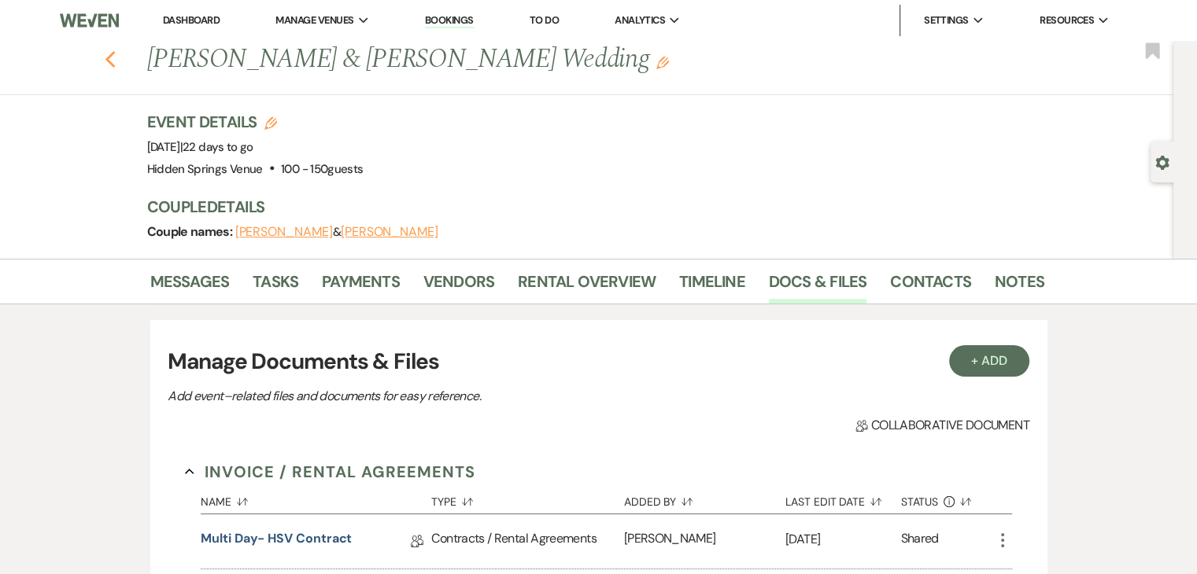
click at [115, 53] on use "button" at bounding box center [110, 59] width 10 height 17
select select "5"
select select "8"
select select "11"
select select "8"
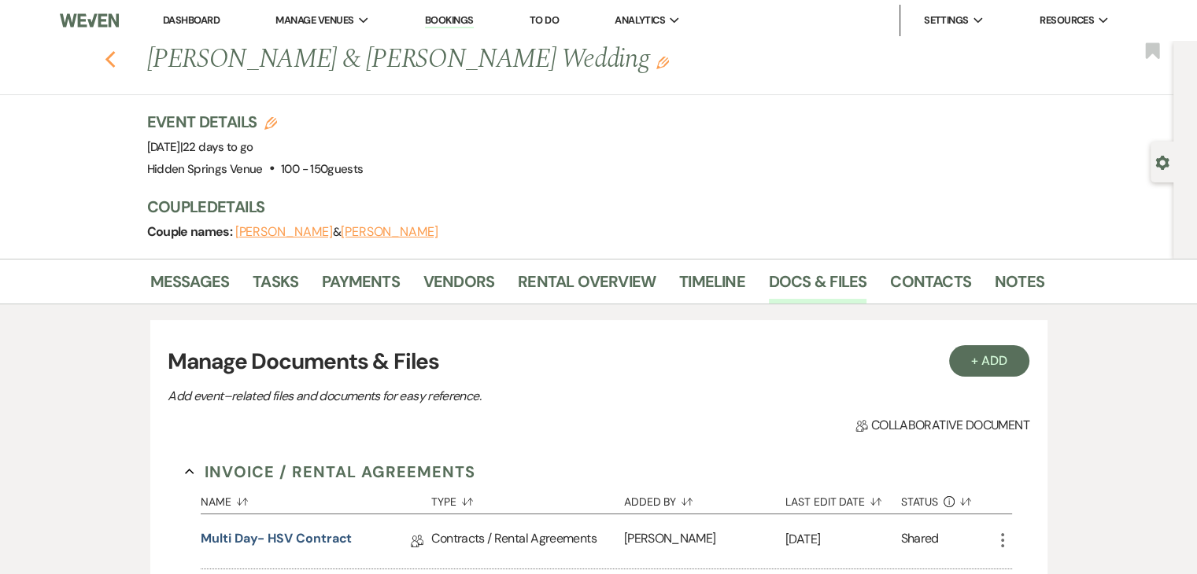
select select "5"
select select "8"
select select "5"
select select "8"
select select "5"
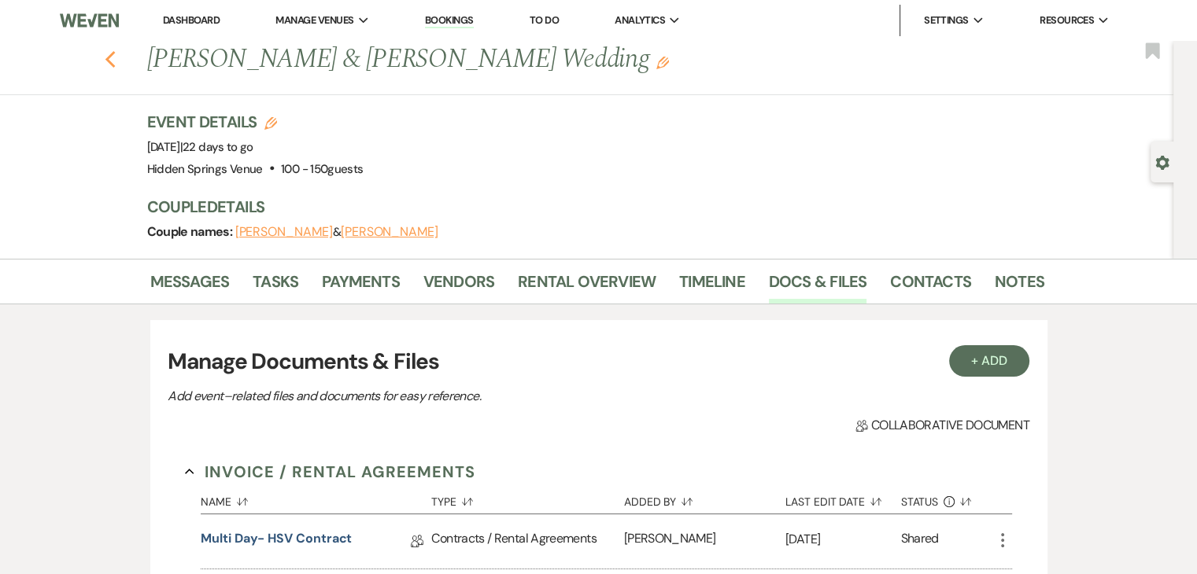
select select "8"
select select "6"
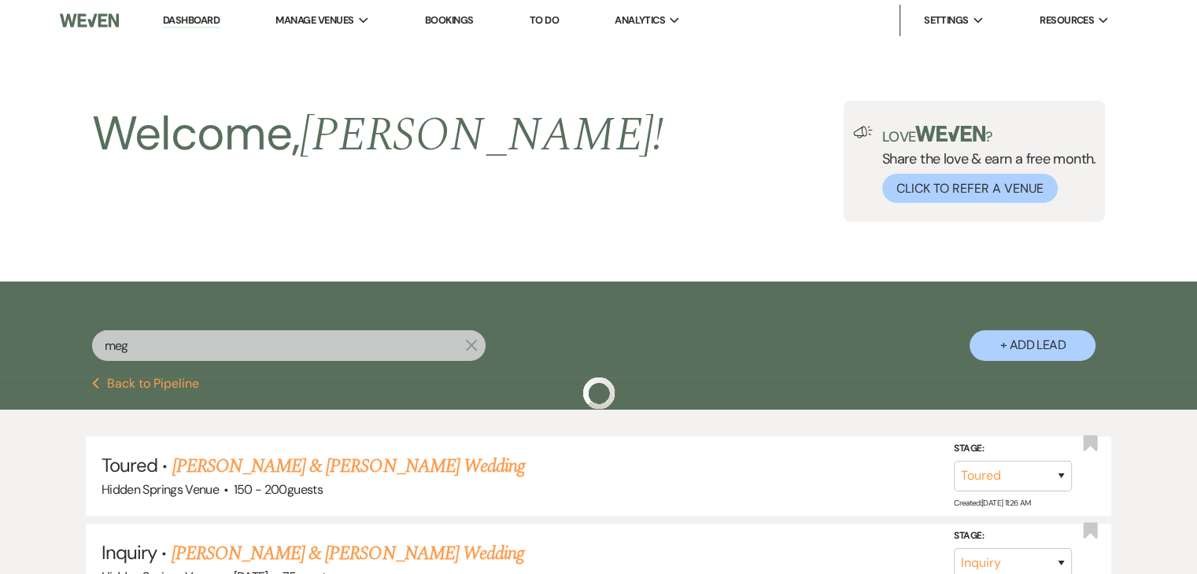
scroll to position [258, 0]
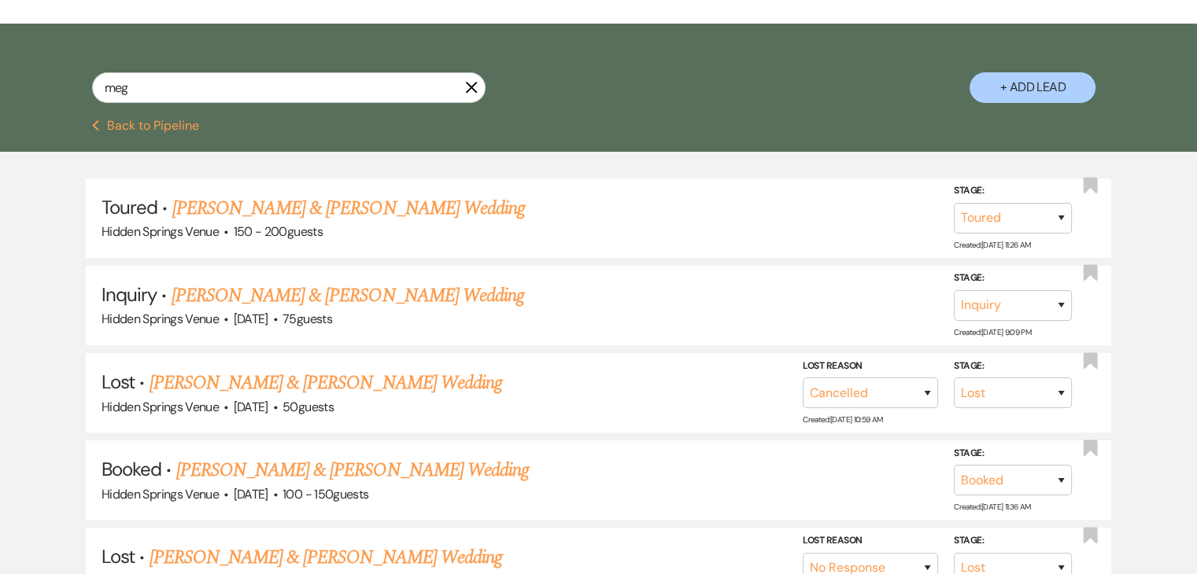
click at [467, 85] on use "button" at bounding box center [471, 87] width 12 height 12
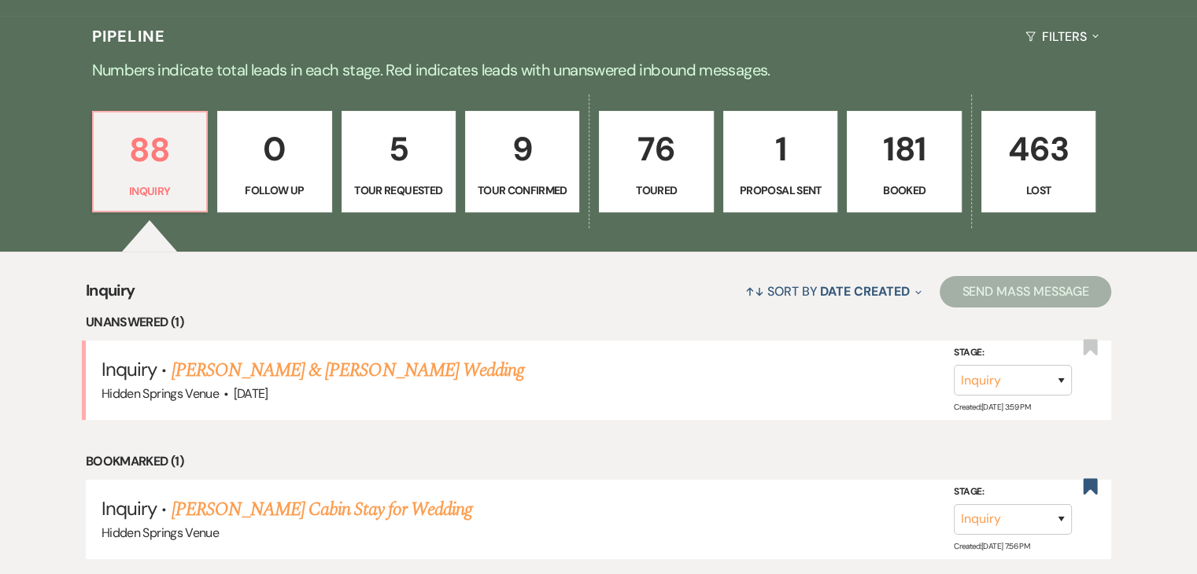
scroll to position [370, 0]
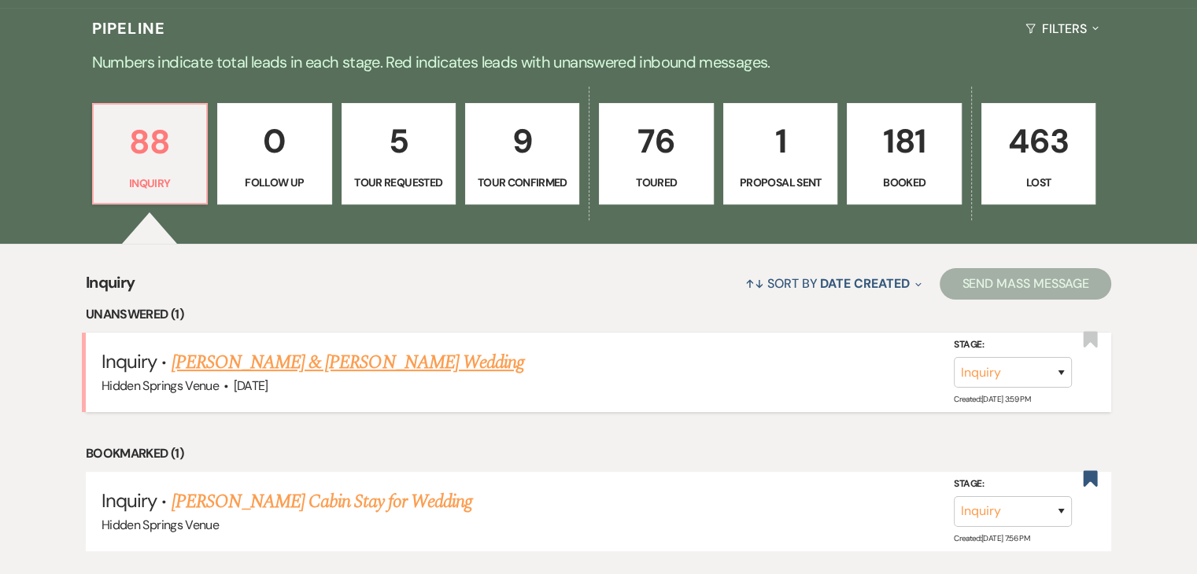
click at [393, 363] on link "[PERSON_NAME] & [PERSON_NAME] Wedding" at bounding box center [348, 363] width 353 height 28
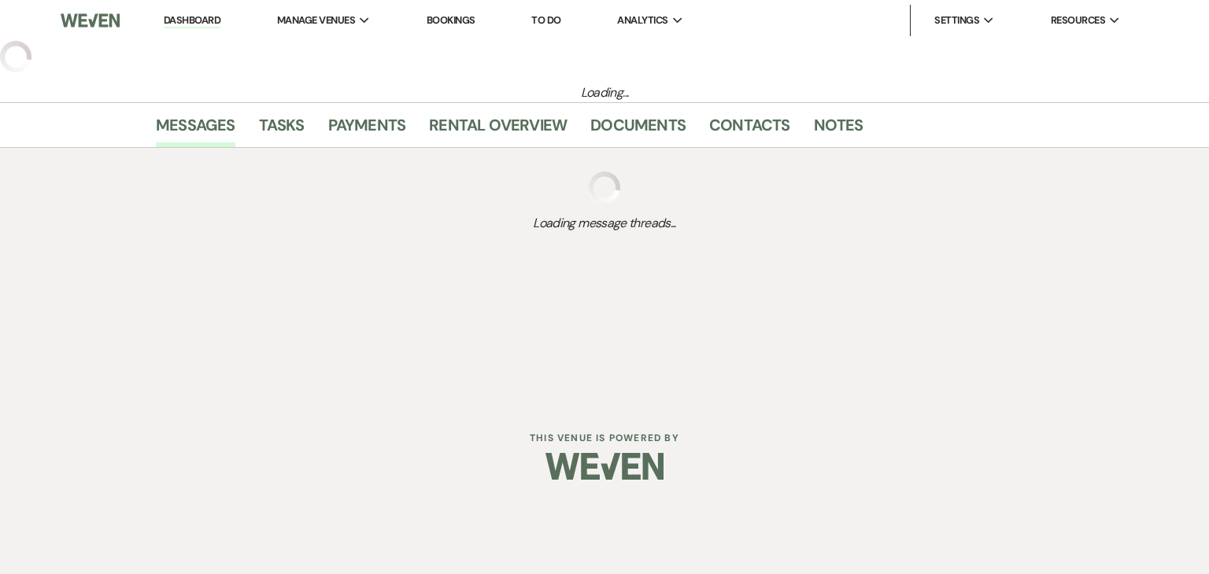
select select "5"
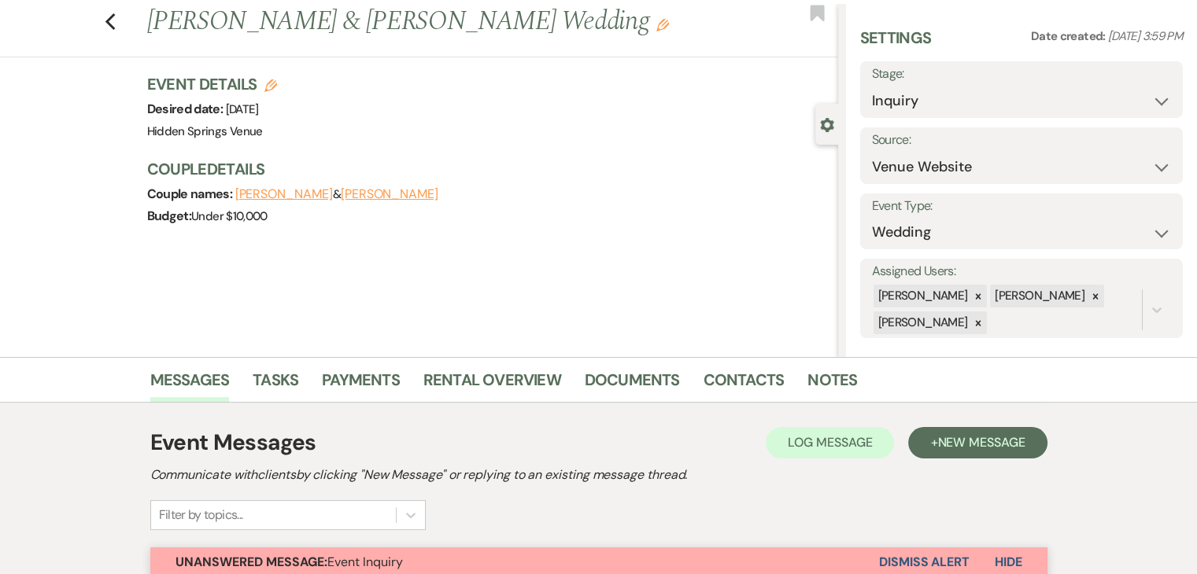
scroll to position [31, 0]
